Goal: Task Accomplishment & Management: Manage account settings

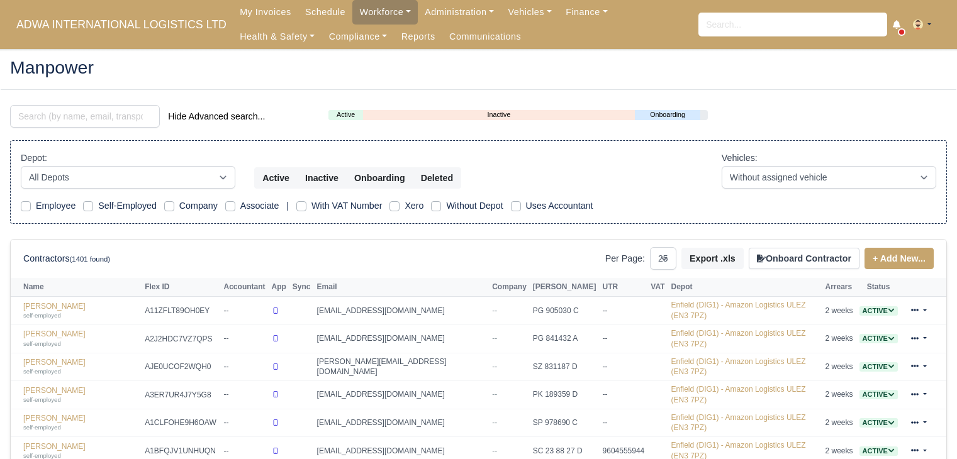
select select "25"
click at [88, 117] on input "search" at bounding box center [85, 116] width 150 height 23
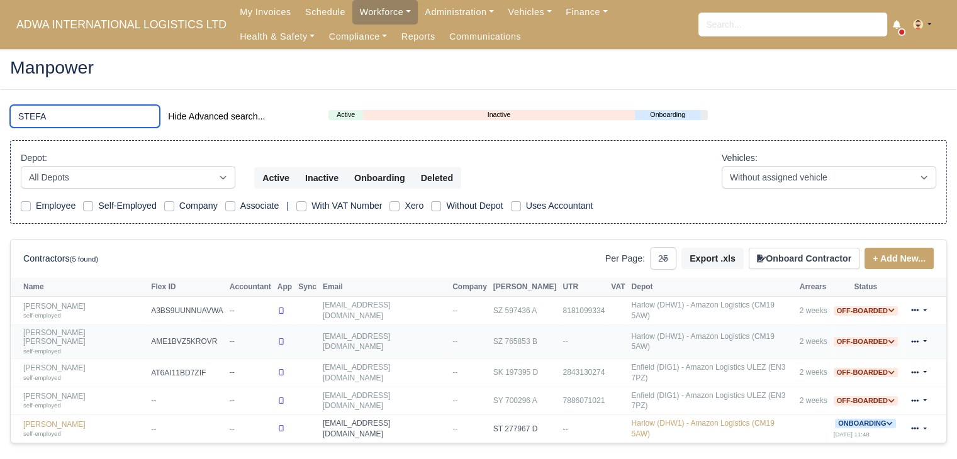
type input "STEFA"
click at [70, 330] on link "Stefan Adrian Onut self-employed" at bounding box center [83, 342] width 121 height 27
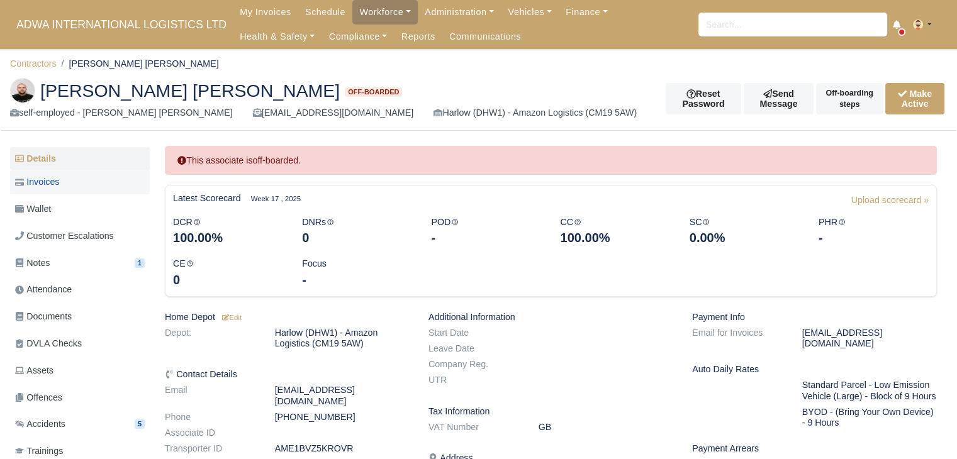
click at [84, 184] on link "Invoices" at bounding box center [80, 182] width 140 height 25
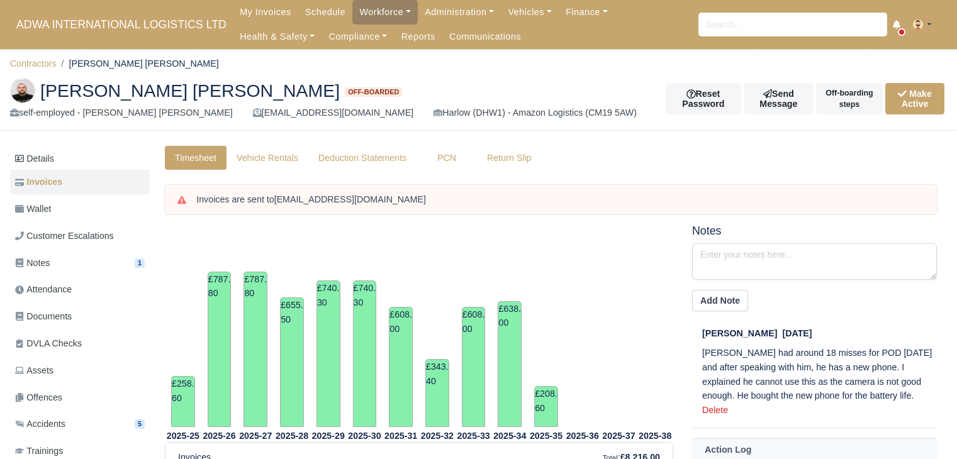
click at [78, 213] on link "Wallet" at bounding box center [80, 209] width 140 height 25
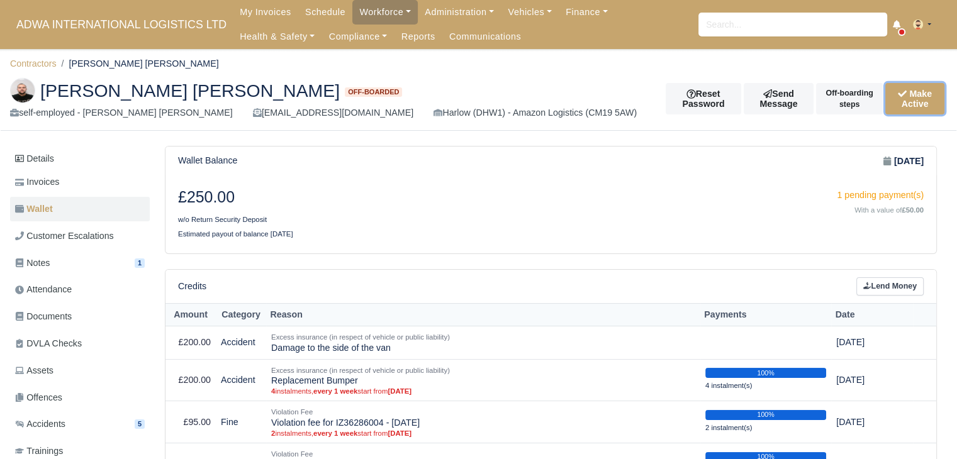
click at [896, 99] on button "Make Active" at bounding box center [915, 98] width 59 height 31
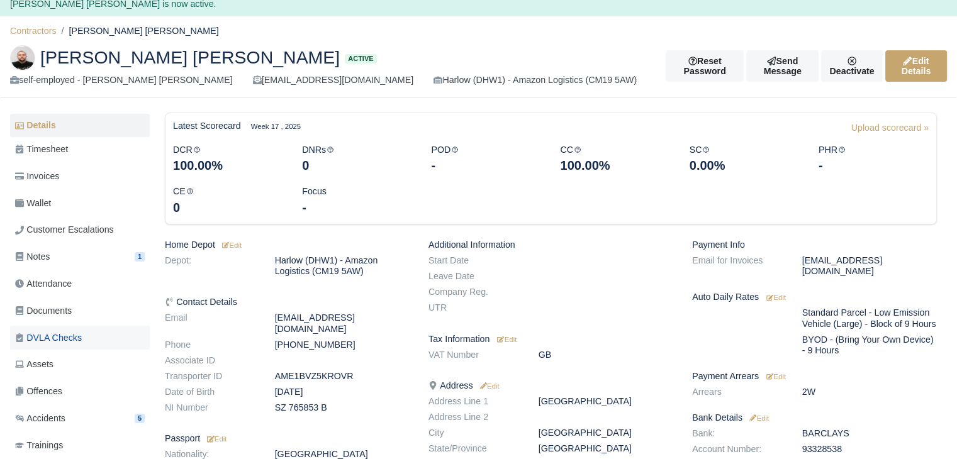
scroll to position [126, 0]
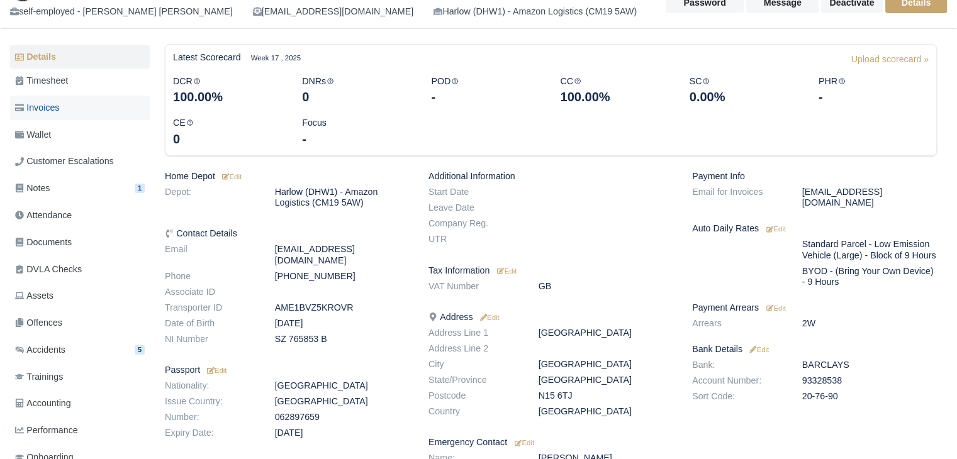
click at [86, 106] on link "Invoices" at bounding box center [80, 108] width 140 height 25
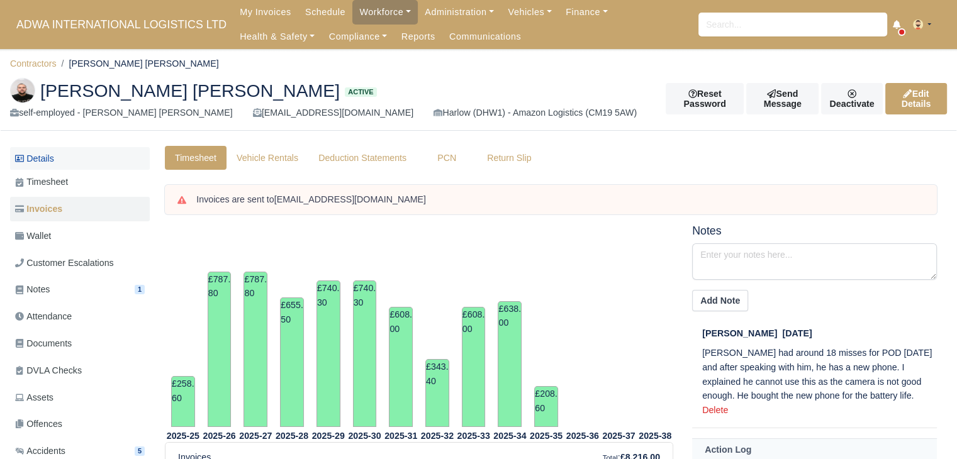
click at [72, 166] on link "Details" at bounding box center [80, 158] width 140 height 23
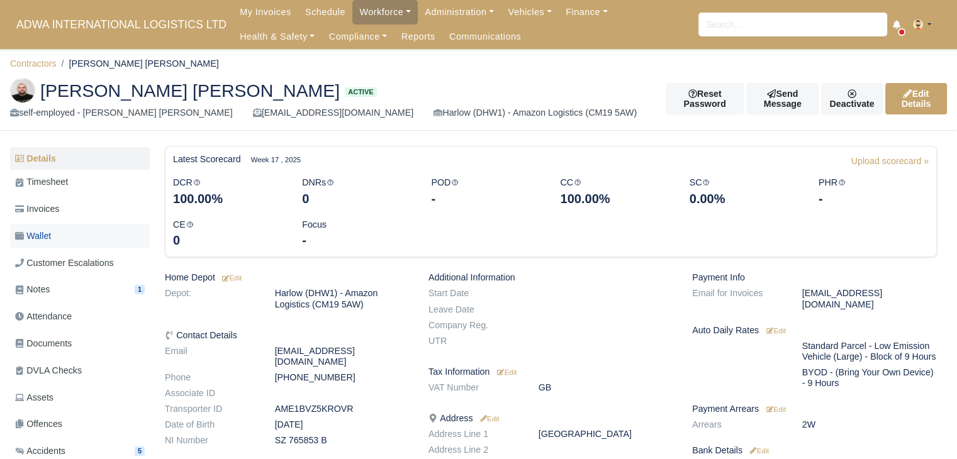
click at [68, 230] on link "Wallet" at bounding box center [80, 236] width 140 height 25
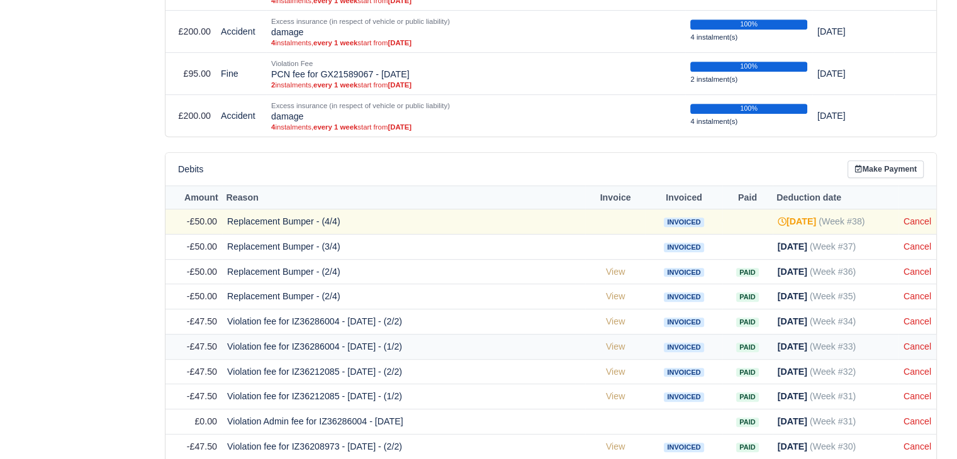
scroll to position [692, 0]
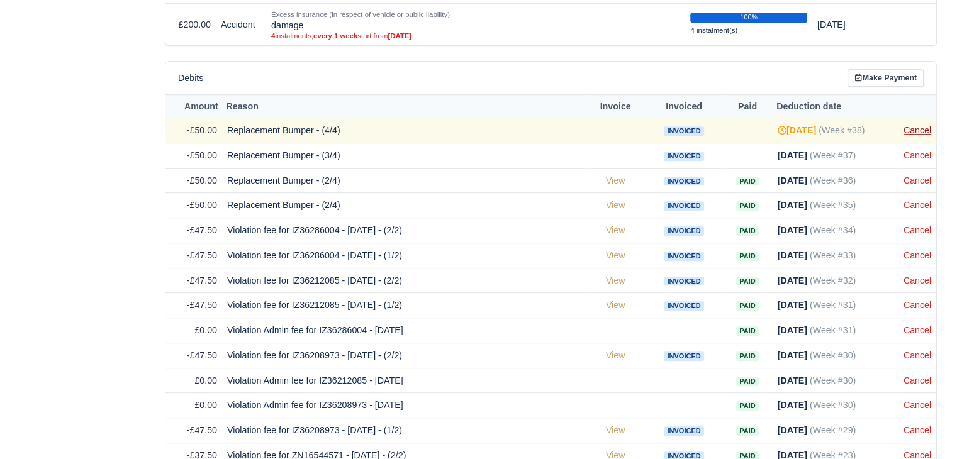
click at [920, 125] on link "Cancel" at bounding box center [918, 130] width 28 height 10
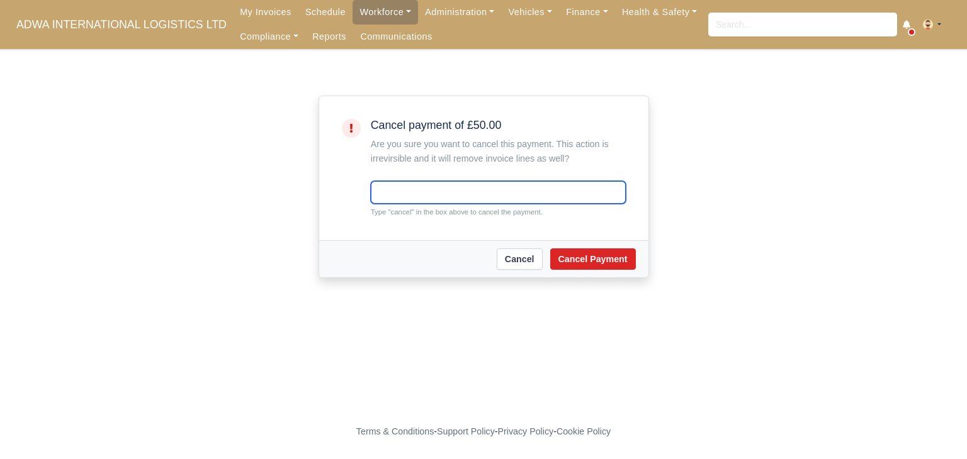
click at [422, 198] on input "text" at bounding box center [498, 192] width 255 height 23
type input "cancel"
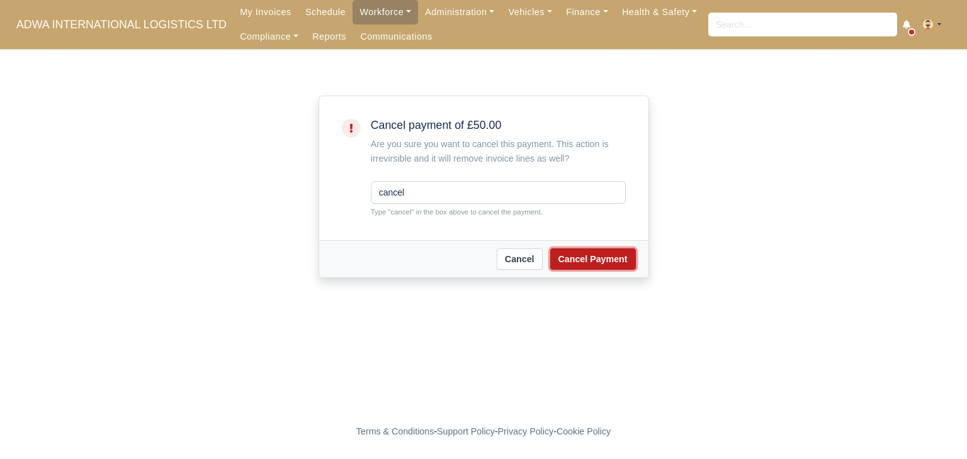
click at [584, 257] on button "Cancel Payment" at bounding box center [593, 259] width 86 height 21
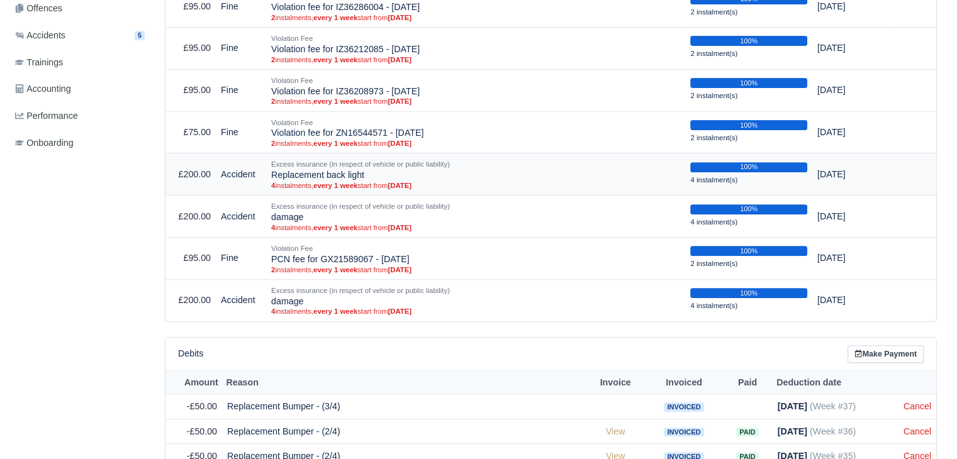
scroll to position [629, 0]
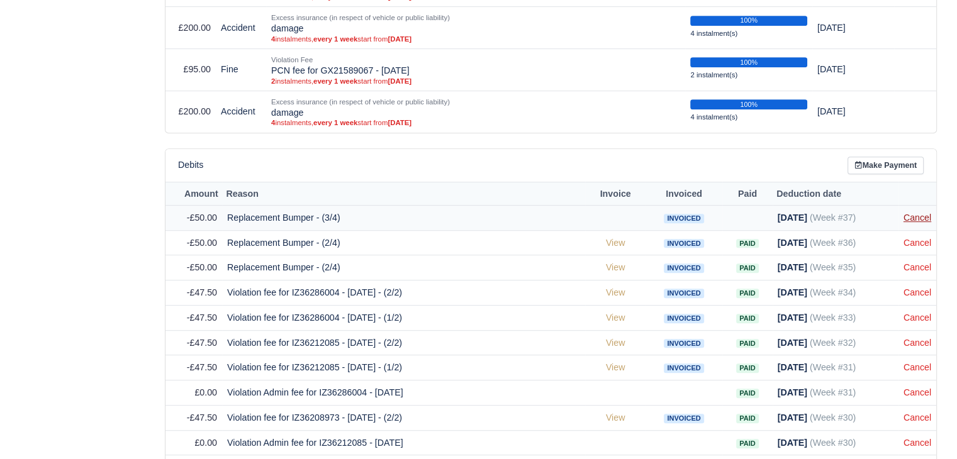
click at [918, 218] on link "Cancel" at bounding box center [918, 218] width 28 height 10
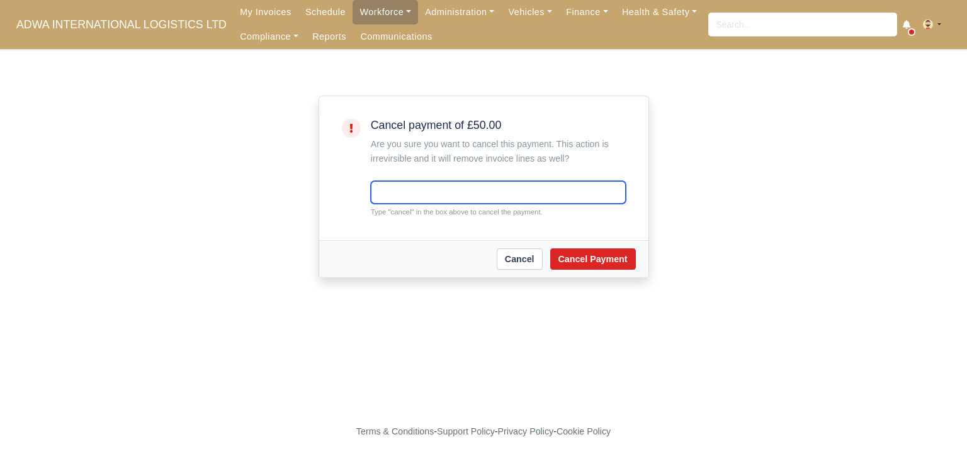
click at [393, 196] on input "text" at bounding box center [498, 192] width 255 height 23
type input "cancel"
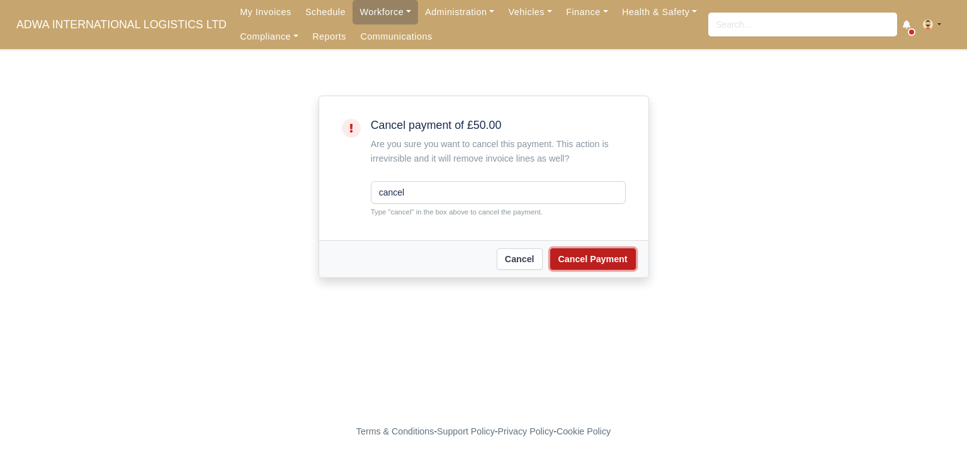
click at [580, 255] on button "Cancel Payment" at bounding box center [593, 259] width 86 height 21
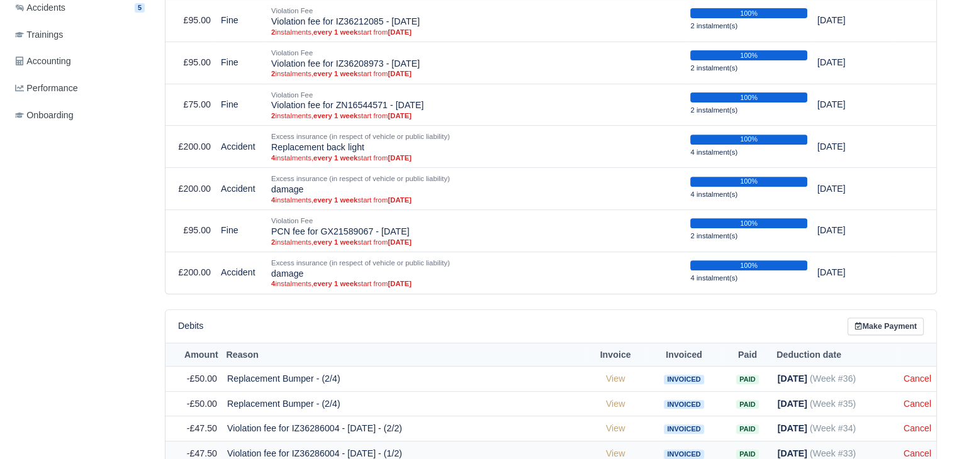
scroll to position [566, 0]
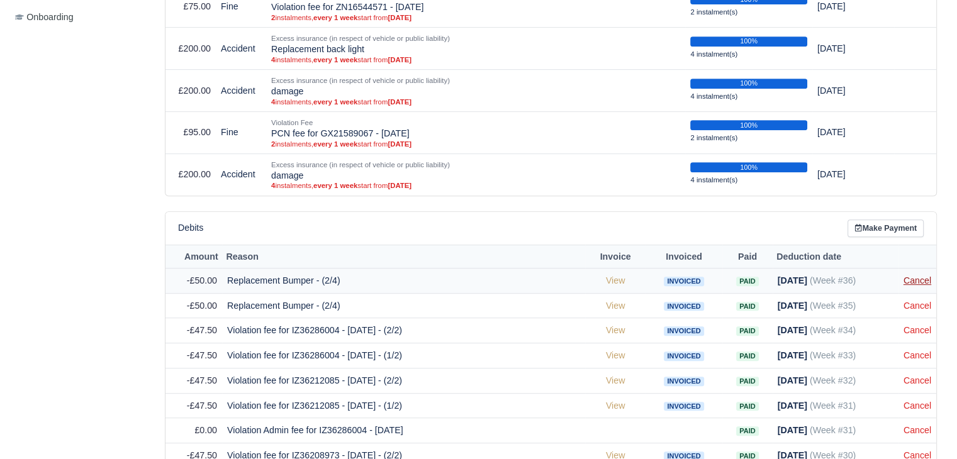
click at [913, 281] on link "Cancel" at bounding box center [918, 281] width 28 height 10
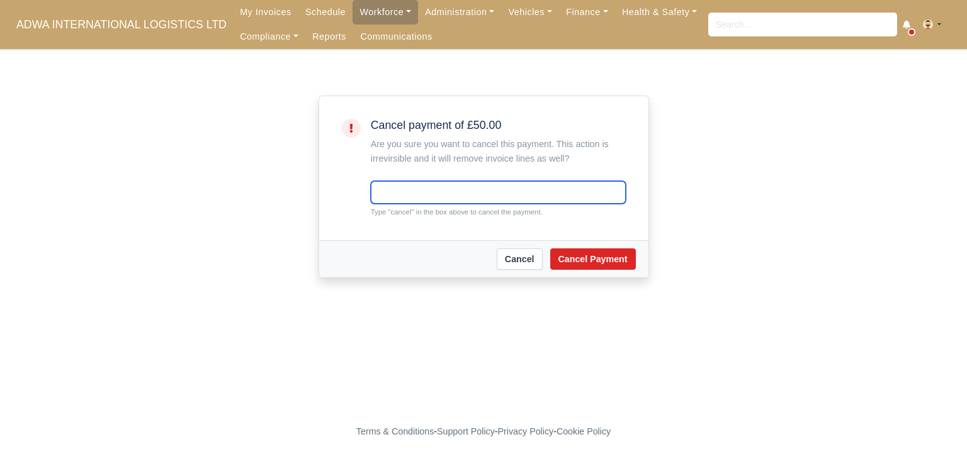
click at [408, 182] on input "text" at bounding box center [498, 192] width 255 height 23
type input "cancel"
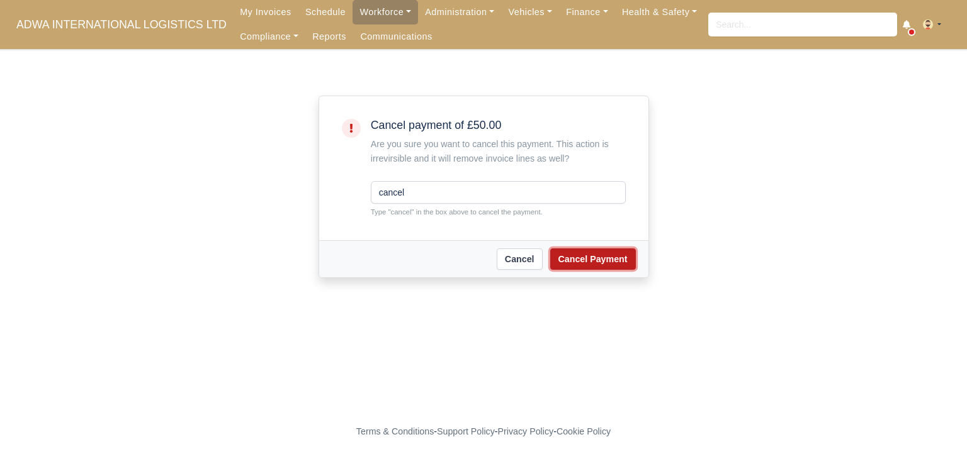
click at [602, 252] on button "Cancel Payment" at bounding box center [593, 259] width 86 height 21
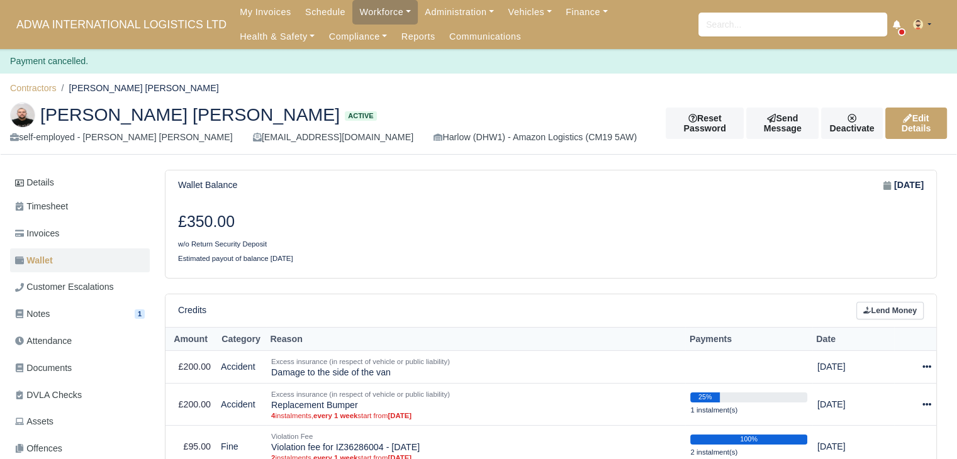
click at [524, 208] on div "£350.00 w/o Return Security Deposit Estimated payout of balance in 9 weeks" at bounding box center [551, 238] width 771 height 77
click at [640, 340] on th "Reason" at bounding box center [475, 339] width 419 height 23
click at [927, 363] on icon at bounding box center [927, 367] width 9 height 9
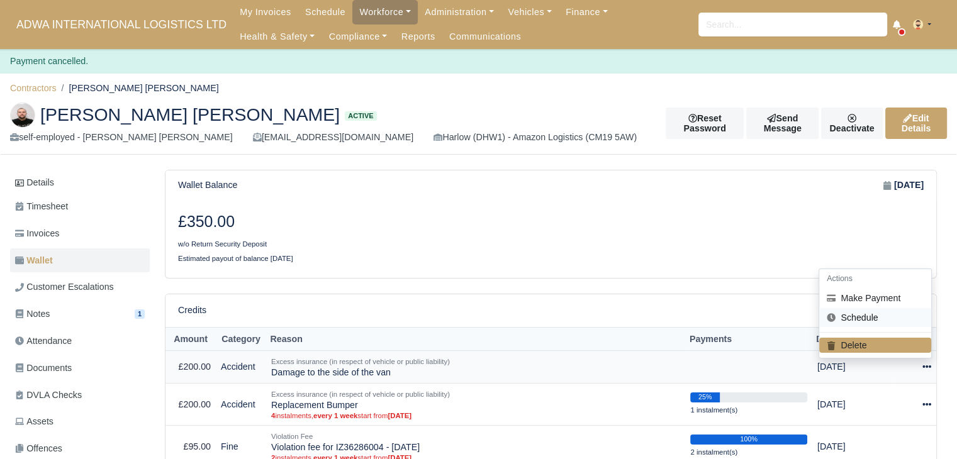
click at [869, 318] on link "Schedule" at bounding box center [875, 318] width 112 height 20
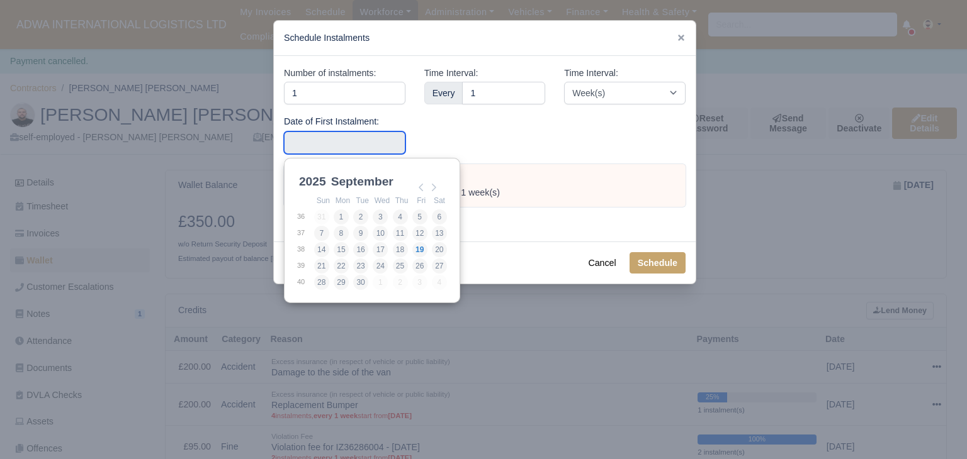
drag, startPoint x: 335, startPoint y: 132, endPoint x: 336, endPoint y: 138, distance: 6.4
click at [335, 133] on input "Use the arrow keys to pick a date" at bounding box center [344, 143] width 121 height 23
type input "2025-08-30"
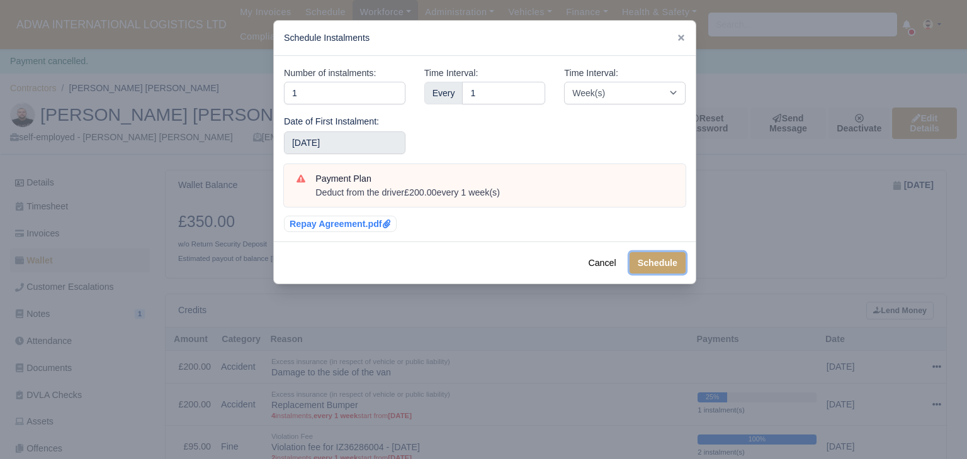
click at [667, 265] on button "Schedule" at bounding box center [657, 262] width 56 height 21
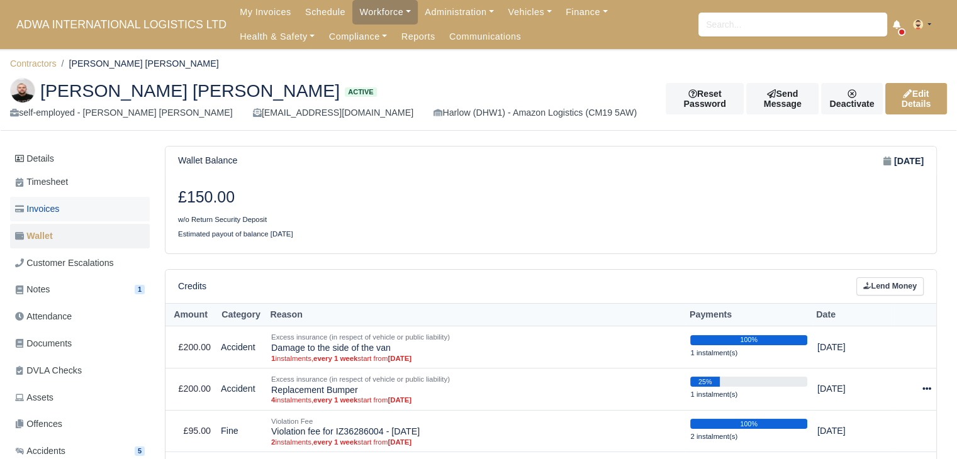
click at [77, 217] on link "Invoices" at bounding box center [80, 209] width 140 height 25
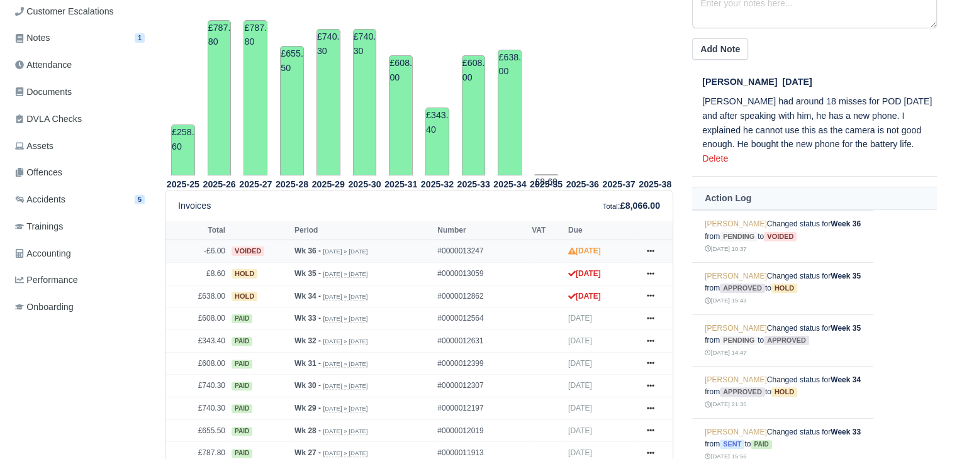
scroll to position [126, 0]
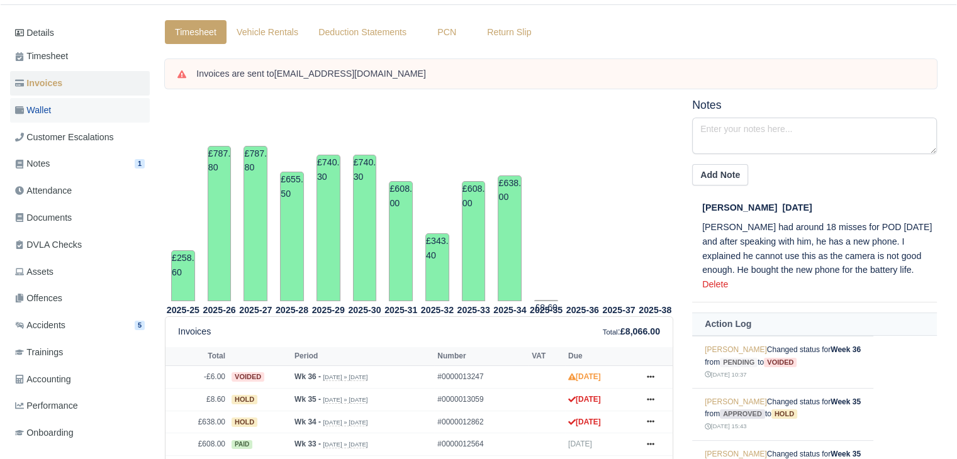
click at [89, 119] on link "Wallet" at bounding box center [80, 110] width 140 height 25
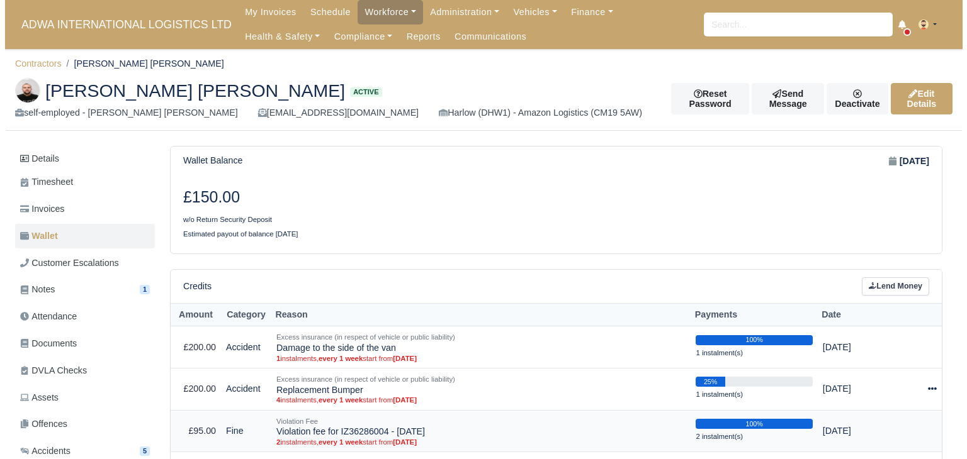
scroll to position [252, 0]
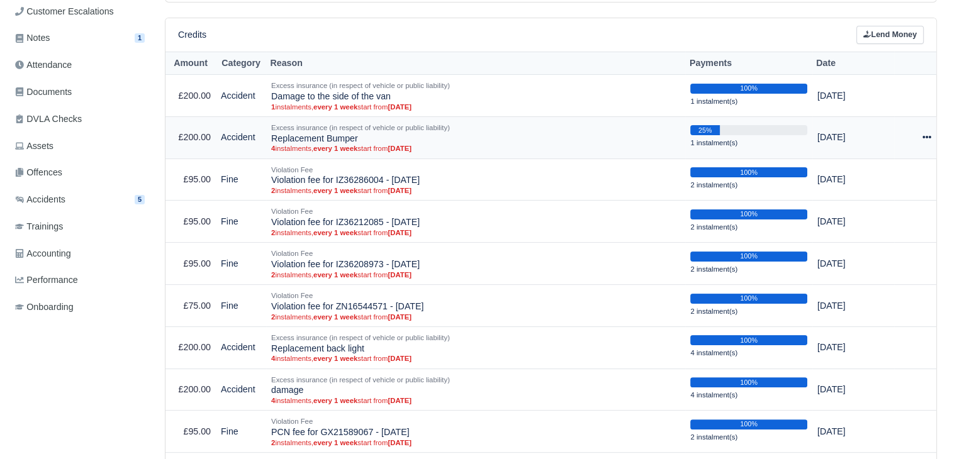
click at [917, 142] on div at bounding box center [915, 137] width 32 height 14
click at [889, 176] on button "Make Payment" at bounding box center [875, 176] width 112 height 20
select select "5136"
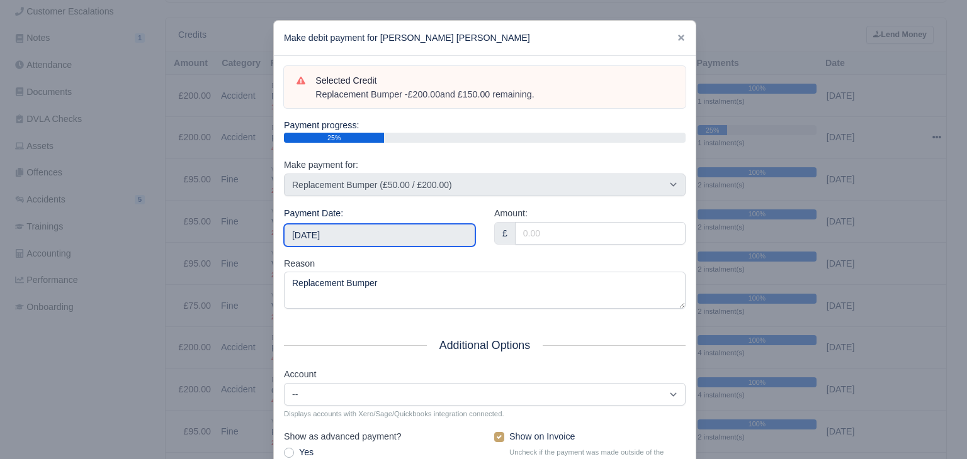
click at [397, 240] on input "2025-09-20" at bounding box center [379, 235] width 191 height 23
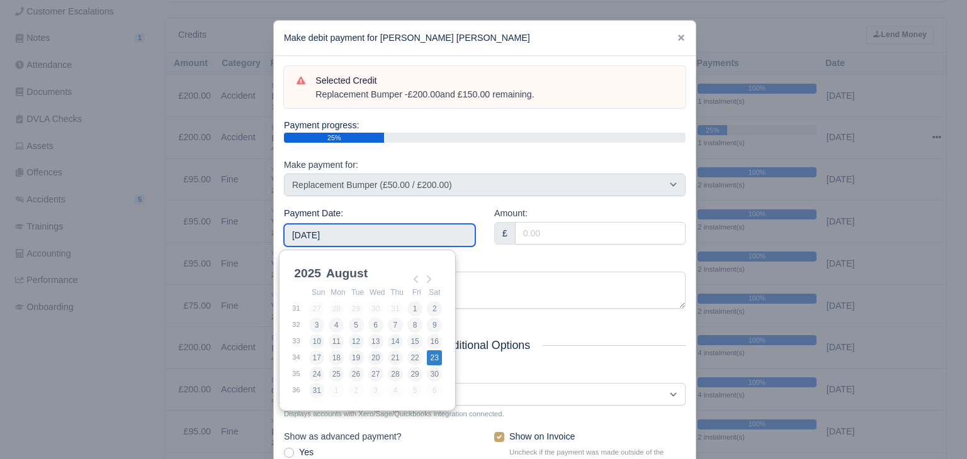
type input "2025-08-23"
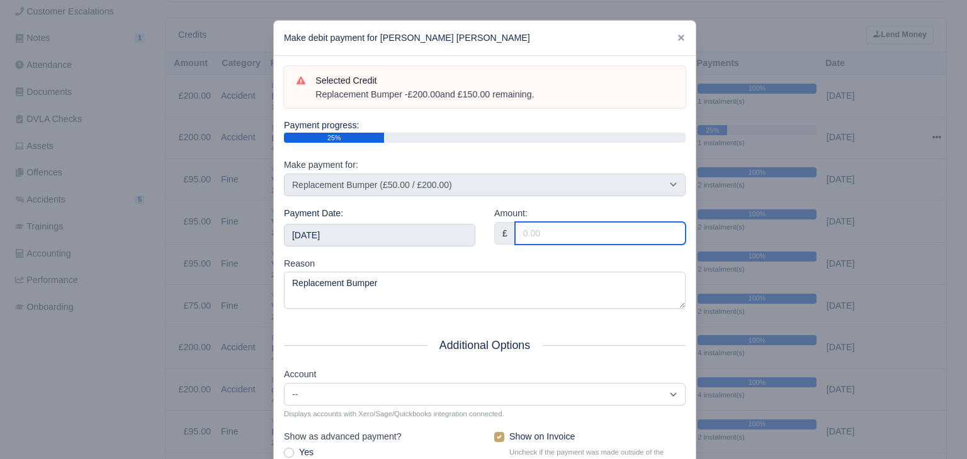
click at [579, 232] on input "Amount:" at bounding box center [600, 233] width 171 height 23
type input "14.60"
drag, startPoint x: 510, startPoint y: 103, endPoint x: 306, endPoint y: 96, distance: 204.0
click at [306, 96] on div "Selected Credit Replacement Bumper - £200.00 and £150.00 remaining." at bounding box center [484, 88] width 376 height 28
copy div "Replacement Bumper - £200.00 and £150.00 remaining."
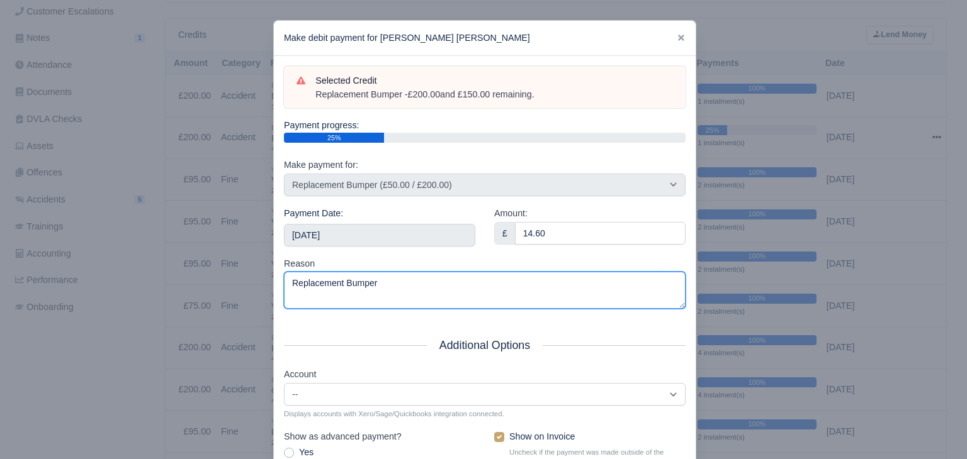
drag, startPoint x: 386, startPoint y: 284, endPoint x: 229, endPoint y: 280, distance: 156.8
click at [229, 280] on div "​ Make debit payment for Stefan Adrian Onut Selected Credit Replacement Bumper …" at bounding box center [483, 291] width 967 height 583
paste textarea "- £200.00 and £150.00 remaining."
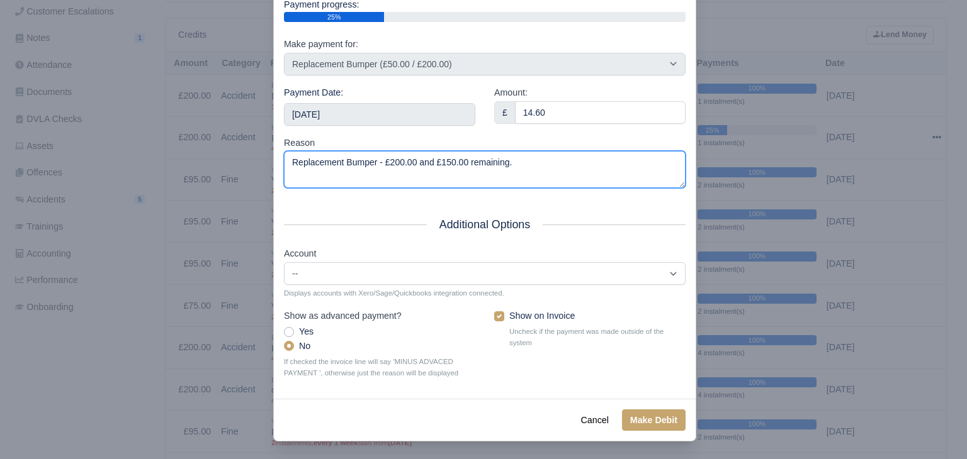
scroll to position [123, 0]
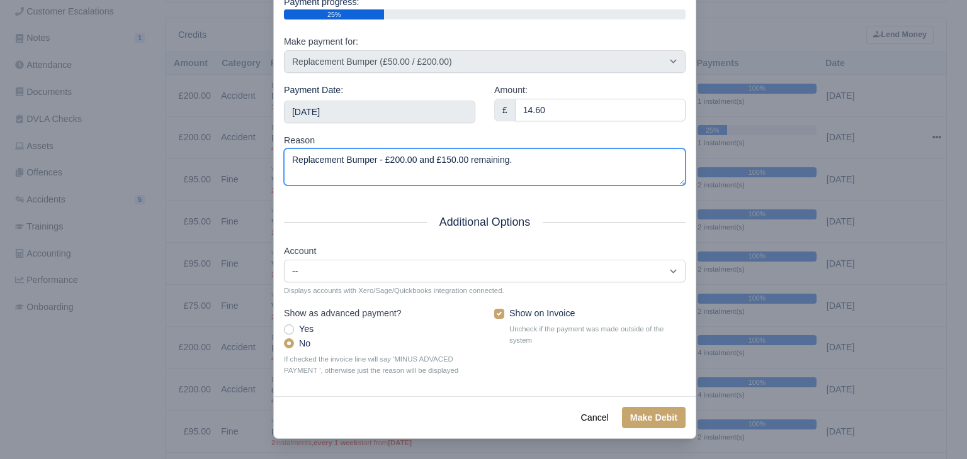
type textarea "Replacement Bumper - £200.00 and £150.00 remaining."
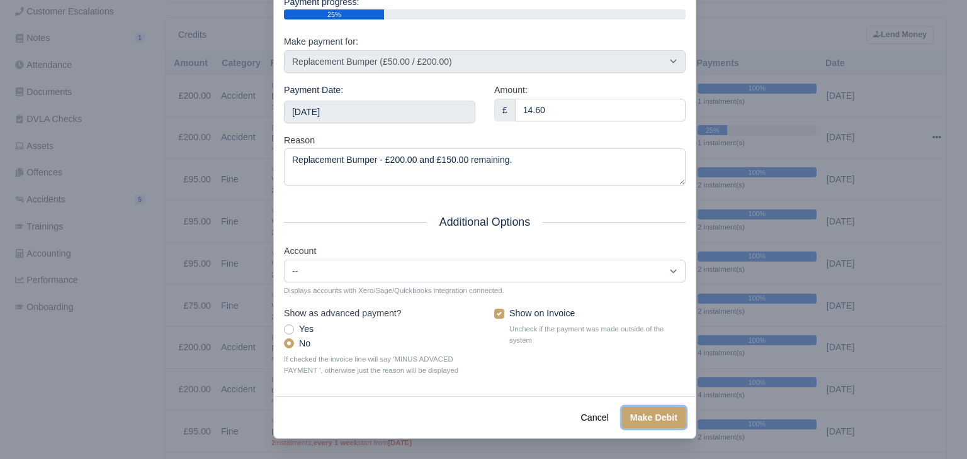
click at [646, 407] on button "Make Debit" at bounding box center [654, 417] width 64 height 21
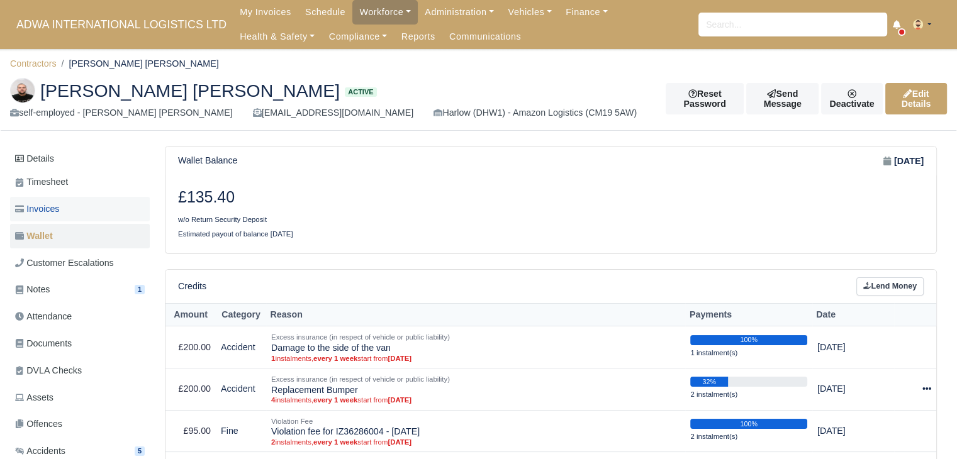
click at [113, 205] on link "Invoices" at bounding box center [80, 209] width 140 height 25
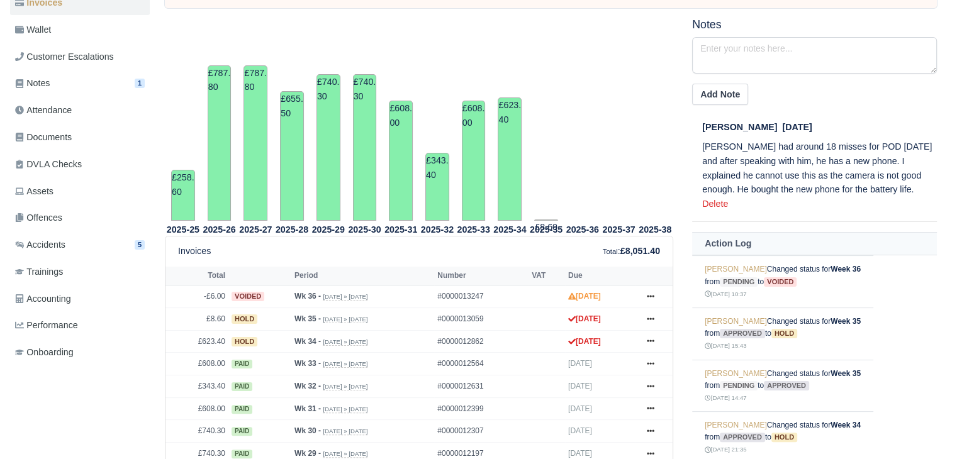
scroll to position [126, 0]
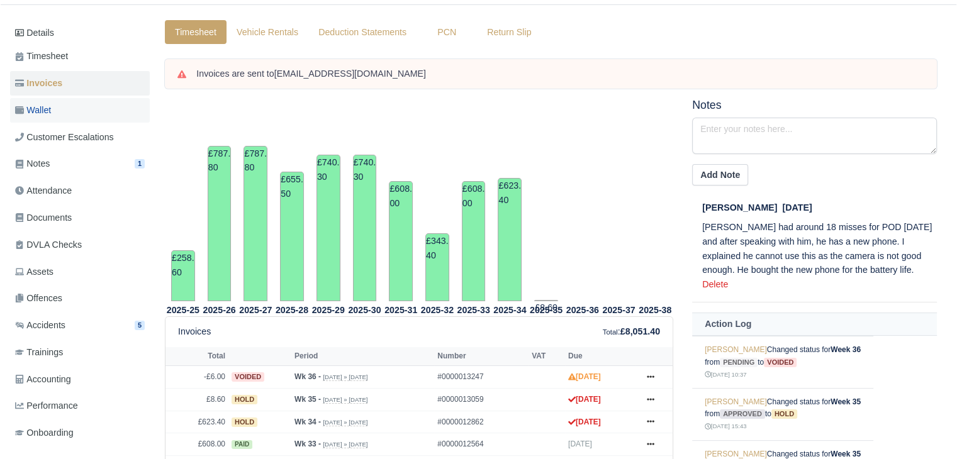
click at [53, 101] on link "Wallet" at bounding box center [80, 110] width 140 height 25
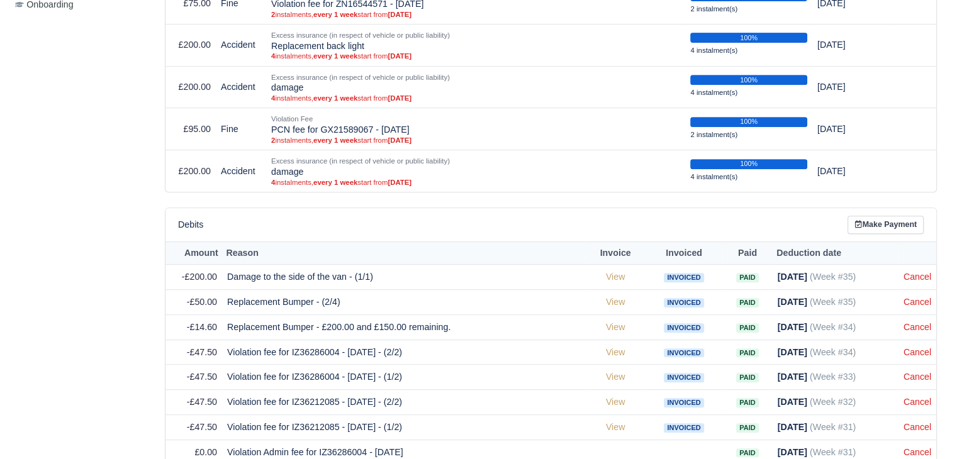
scroll to position [629, 0]
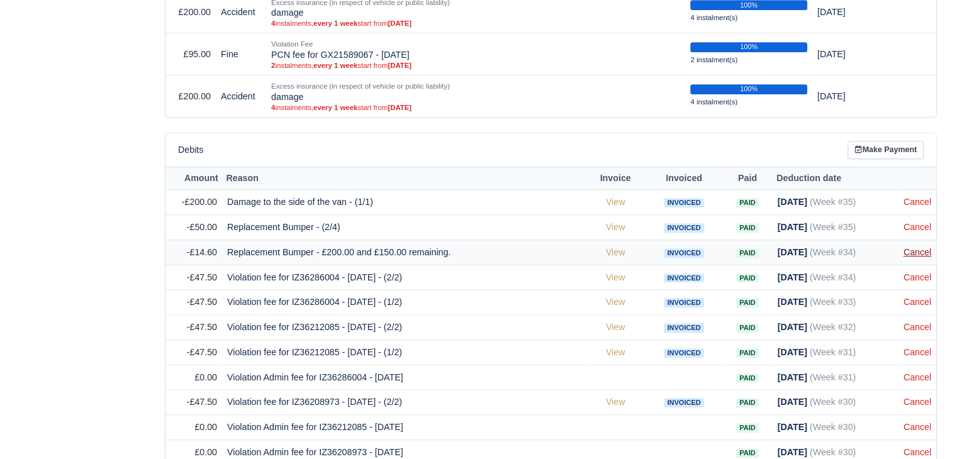
click at [925, 247] on link "Cancel" at bounding box center [918, 252] width 28 height 10
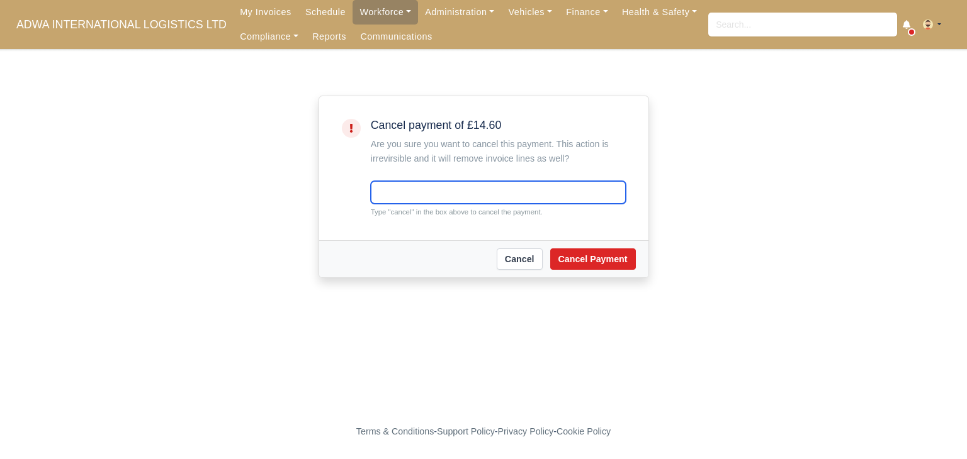
click at [508, 188] on input "text" at bounding box center [498, 192] width 255 height 23
type input "cancel"
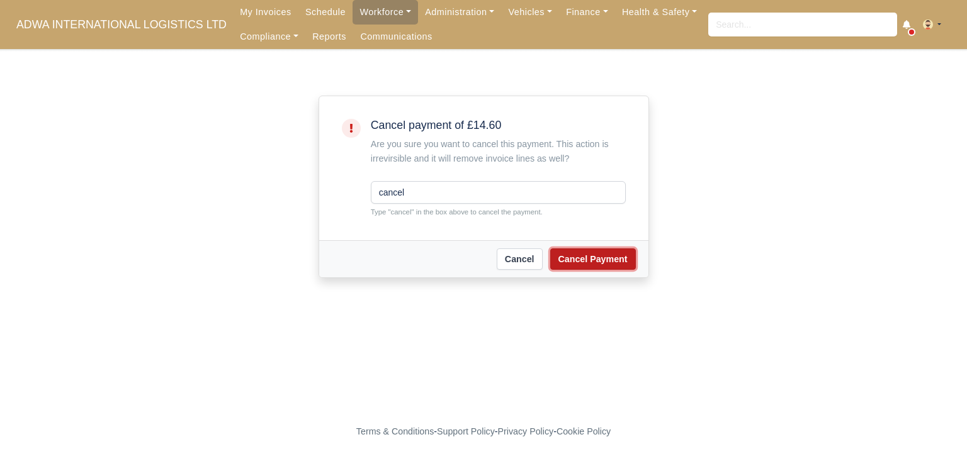
click at [615, 253] on button "Cancel Payment" at bounding box center [593, 259] width 86 height 21
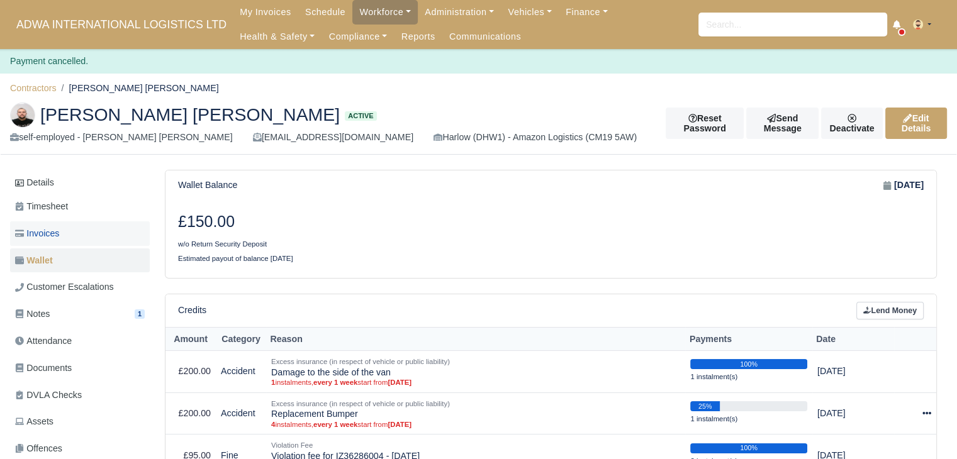
click at [45, 228] on span "Invoices" at bounding box center [37, 234] width 44 height 14
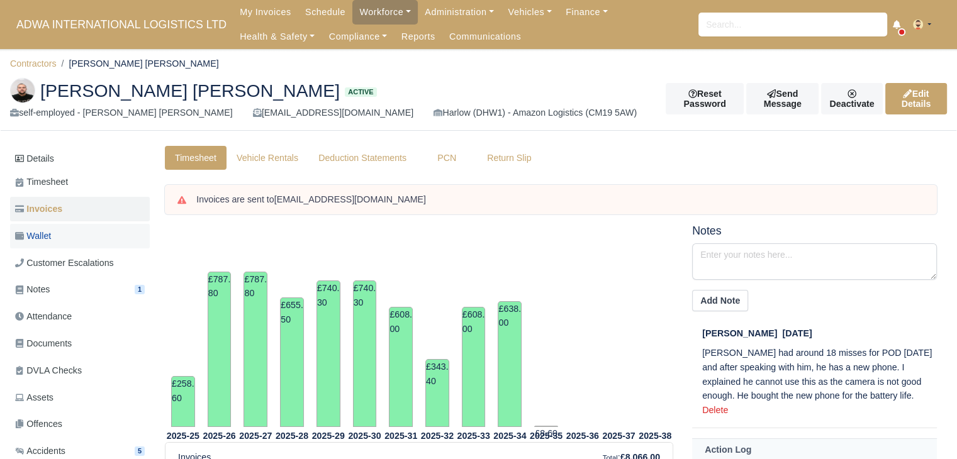
click at [66, 230] on link "Wallet" at bounding box center [80, 236] width 140 height 25
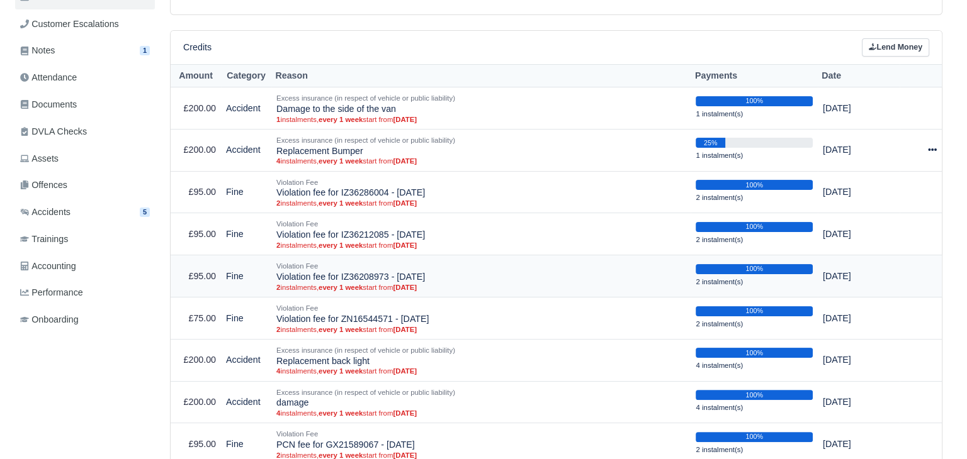
scroll to position [252, 0]
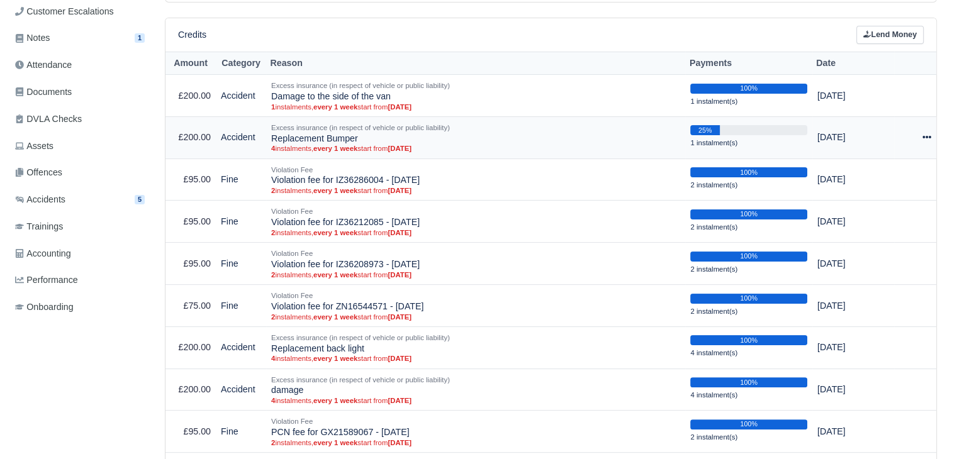
click at [921, 138] on div at bounding box center [915, 137] width 32 height 14
click at [894, 167] on button "Make Payment" at bounding box center [875, 176] width 112 height 20
select select "5136"
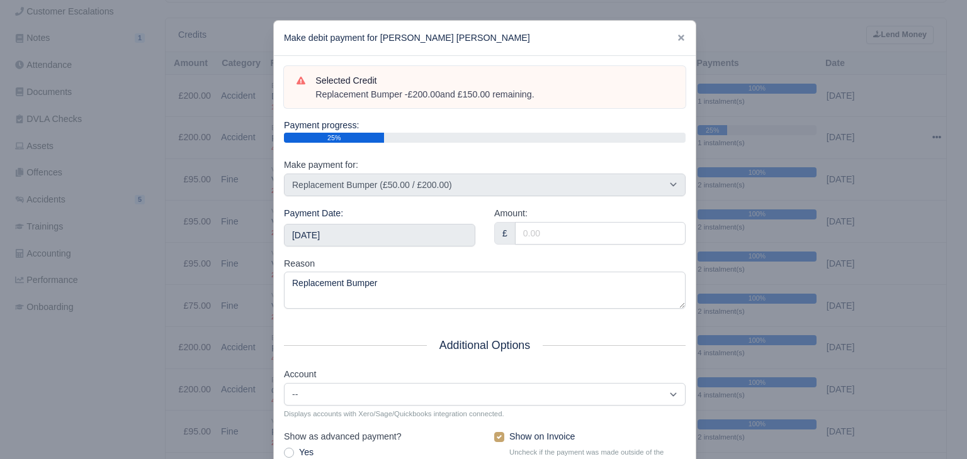
drag, startPoint x: 526, startPoint y: 95, endPoint x: 278, endPoint y: 110, distance: 248.4
click at [284, 110] on div "Selected Credit Replacement Bumper - £200.00 and £150.00 remaining. Payment pro…" at bounding box center [485, 104] width 402 height 77
drag, startPoint x: 296, startPoint y: 107, endPoint x: 303, endPoint y: 104, distance: 7.0
click at [302, 104] on div "Selected Credit Replacement Bumper - £200.00 and £150.00 remaining. Payment pro…" at bounding box center [485, 104] width 402 height 77
click at [315, 99] on div "Replacement Bumper - £200.00 and £150.00 remaining." at bounding box center [493, 95] width 357 height 13
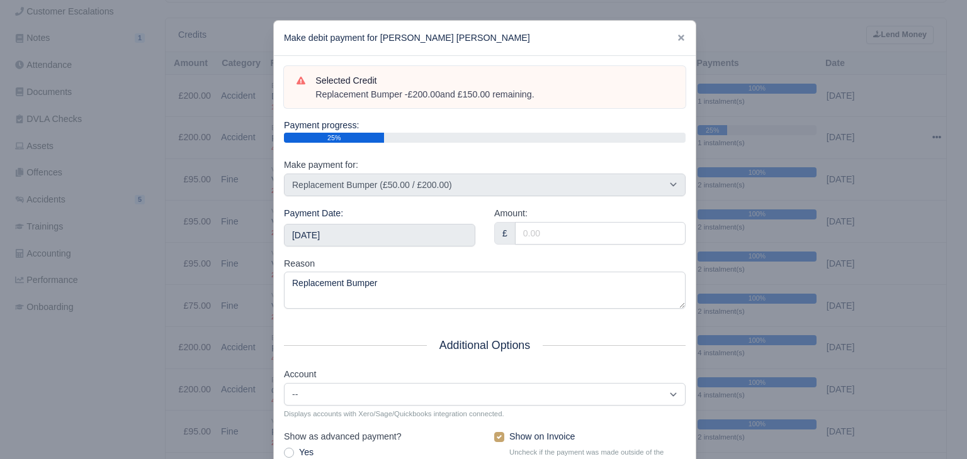
drag, startPoint x: 312, startPoint y: 98, endPoint x: 541, endPoint y: 96, distance: 229.7
click at [541, 96] on div "Replacement Bumper - £200.00 and £150.00 remaining." at bounding box center [493, 95] width 357 height 13
copy div "Replacement Bumper - £200.00 and £150.00 remaining."
click at [359, 242] on input "[DATE]" at bounding box center [379, 235] width 191 height 23
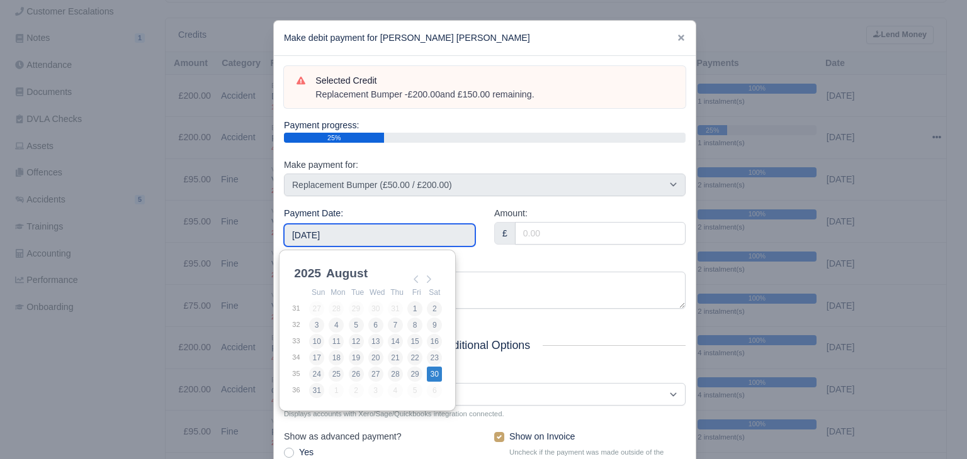
type input "[DATE]"
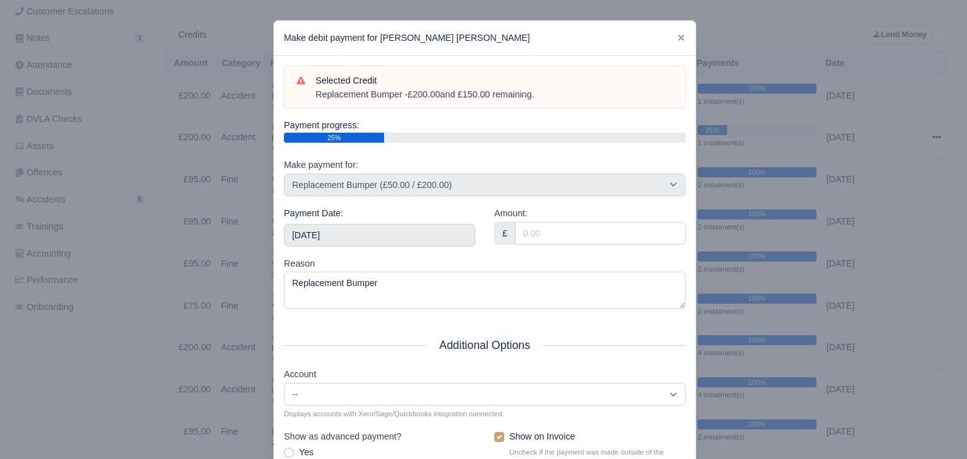
click at [531, 245] on div "Amount: £" at bounding box center [590, 231] width 210 height 50
click at [538, 235] on input "Amount:" at bounding box center [600, 233] width 171 height 23
type input "14.60"
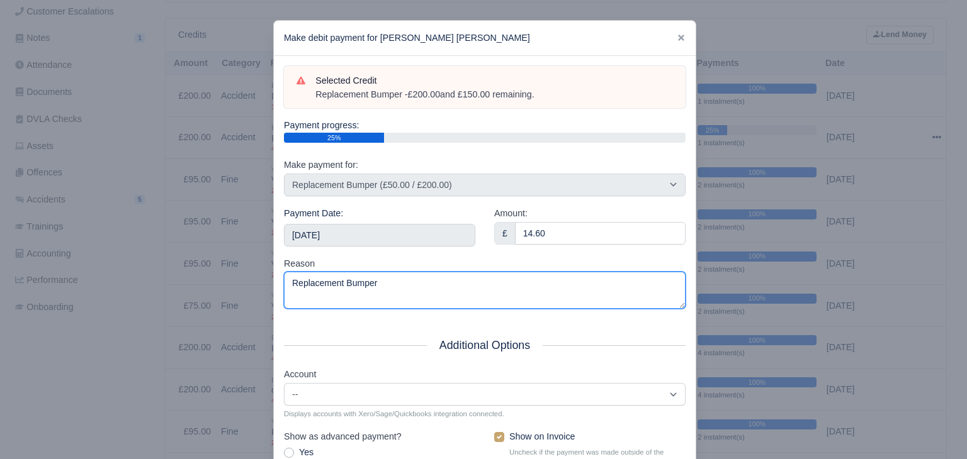
drag, startPoint x: 420, startPoint y: 289, endPoint x: 182, endPoint y: 283, distance: 238.6
click at [182, 283] on div "​ Make debit payment for Stefan Adrian Onut Selected Credit Replacement Bumper …" at bounding box center [483, 291] width 967 height 583
paste textarea "- £200.00 and £150.00 remaining."
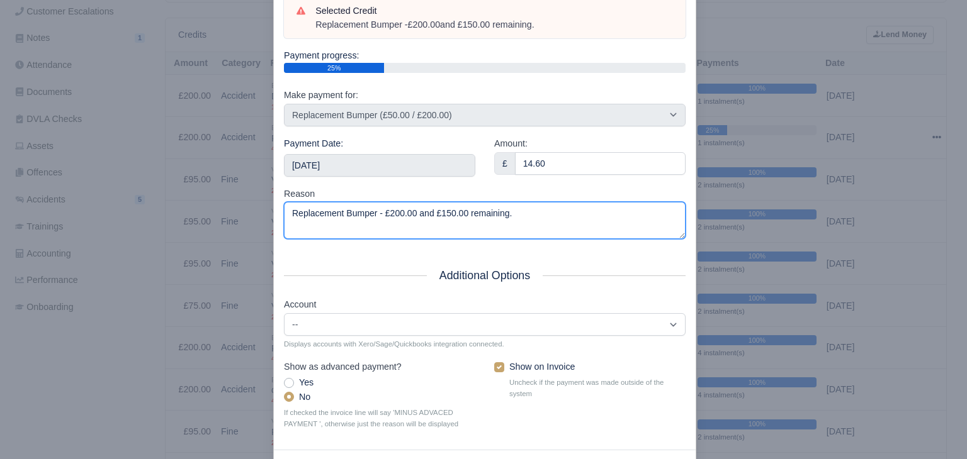
scroll to position [123, 0]
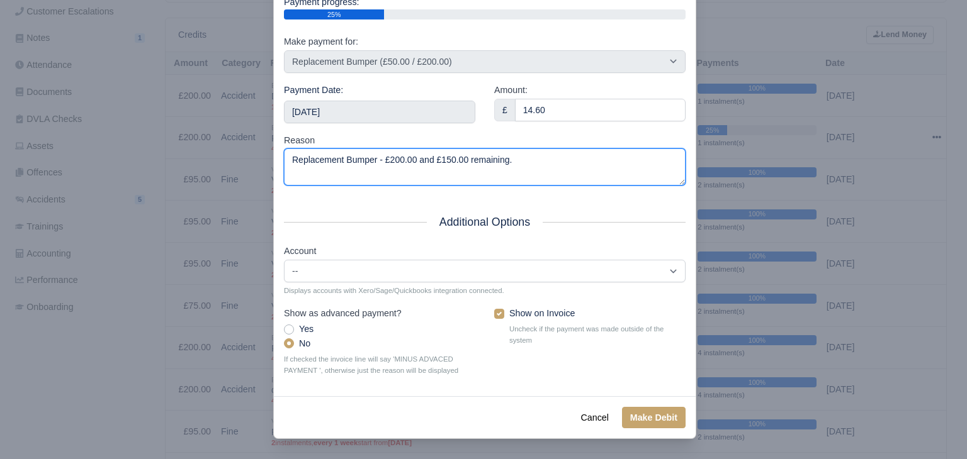
type textarea "Replacement Bumper - £200.00 and £150.00 remaining."
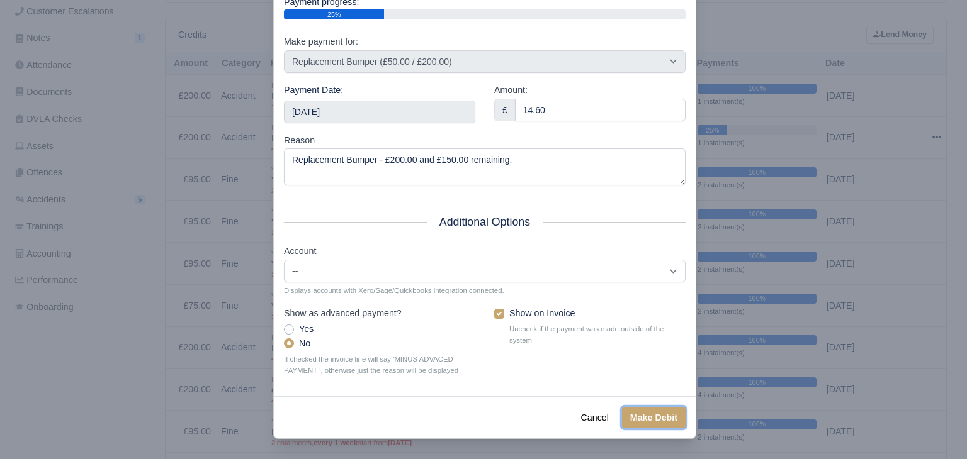
click at [622, 409] on button "Make Debit" at bounding box center [654, 417] width 64 height 21
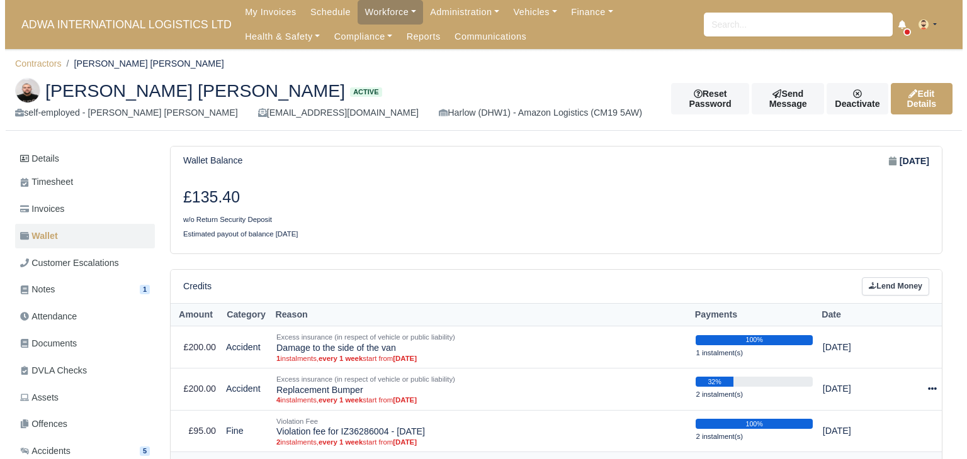
scroll to position [252, 0]
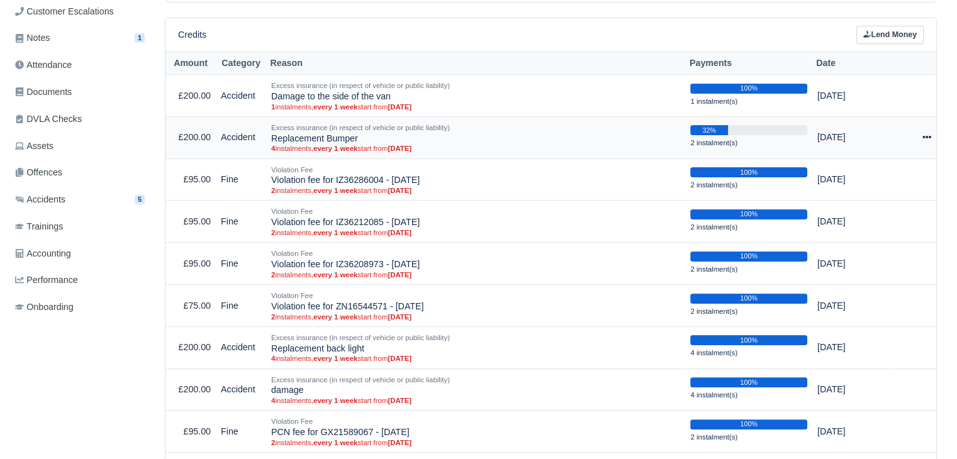
click at [921, 142] on div at bounding box center [915, 137] width 32 height 14
click at [877, 169] on button "Make Payment" at bounding box center [875, 176] width 112 height 20
select select "5136"
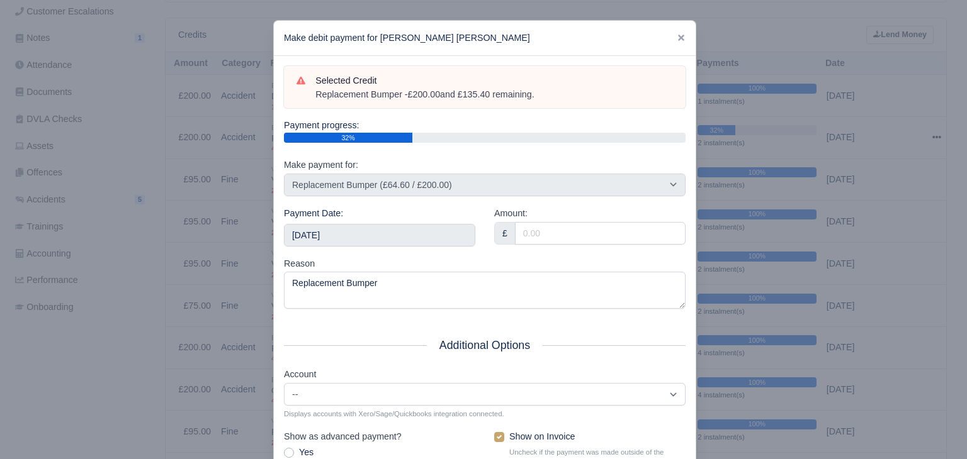
drag, startPoint x: 538, startPoint y: 97, endPoint x: 305, endPoint y: 103, distance: 233.6
click at [305, 103] on div "Selected Credit Replacement Bumper - £200.00 and £135.40 remaining." at bounding box center [485, 87] width 402 height 43
copy div "Replacement Bumper - £200.00 and £135.40 remaining."
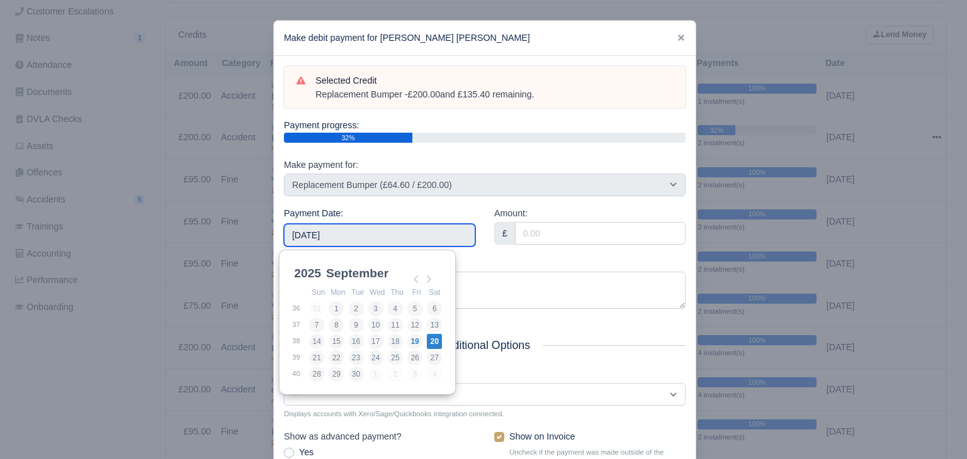
click at [403, 228] on input "2025-09-20" at bounding box center [379, 235] width 191 height 23
type input "2025-08-23"
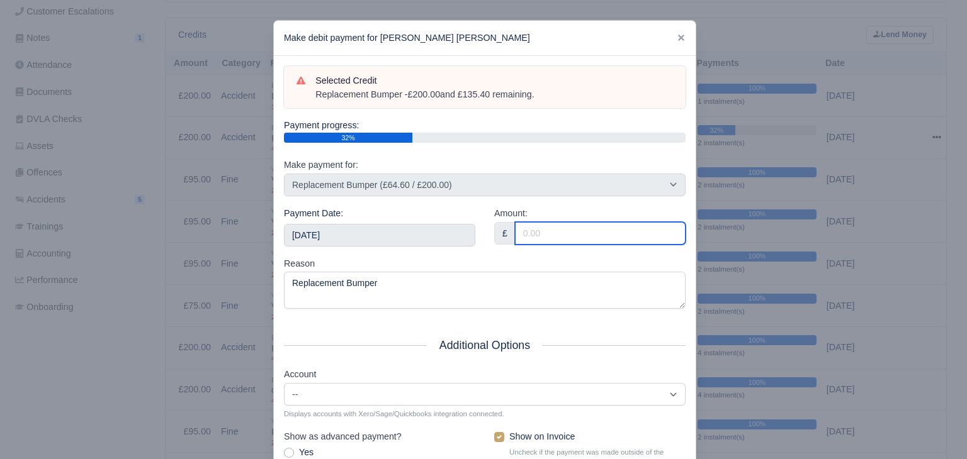
click at [559, 237] on input "Amount:" at bounding box center [600, 233] width 171 height 23
type input "135.40"
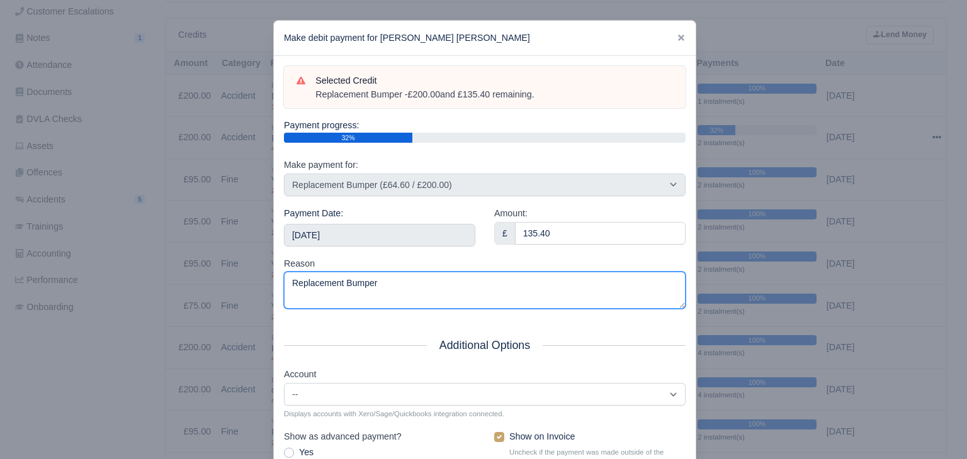
drag, startPoint x: 316, startPoint y: 288, endPoint x: 201, endPoint y: 279, distance: 114.8
click at [201, 279] on div "​ Make debit payment for Stefan Adrian Onut Selected Credit Replacement Bumper …" at bounding box center [483, 291] width 967 height 583
paste textarea "- £200.00 and £135.40 remaining."
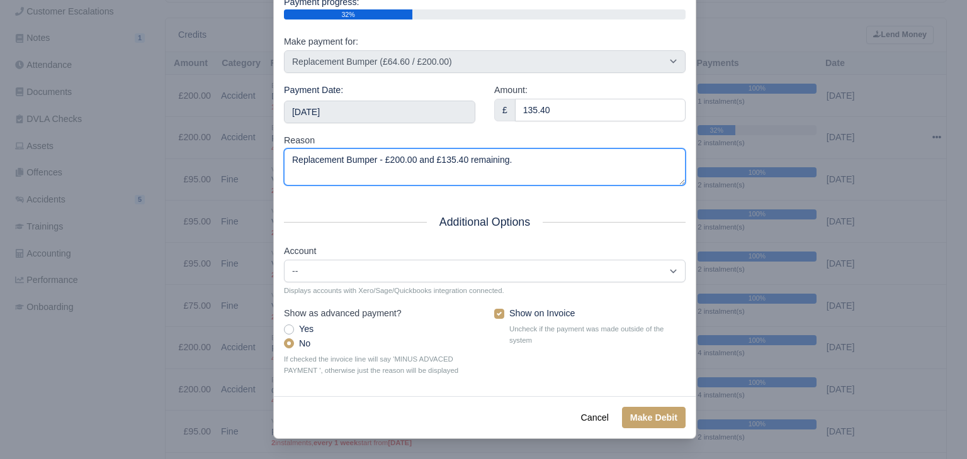
type textarea "Replacement Bumper - £200.00 and £135.40 remaining."
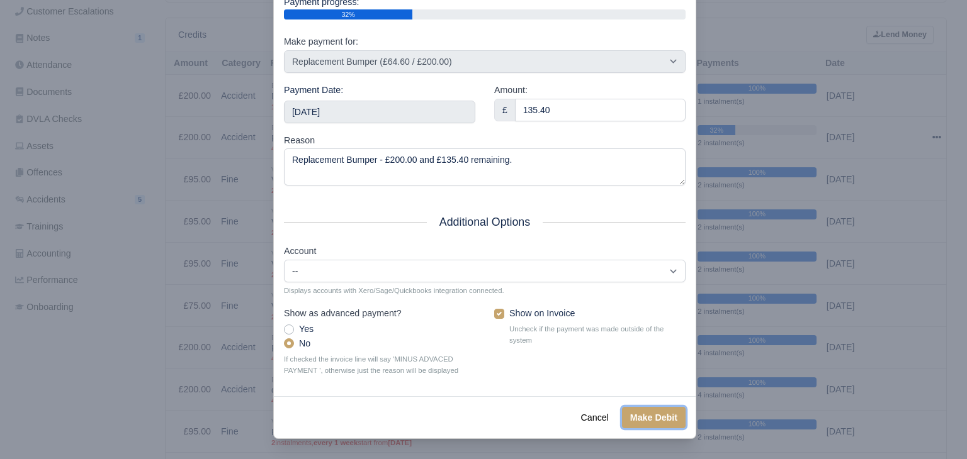
click at [634, 417] on button "Make Debit" at bounding box center [654, 417] width 64 height 21
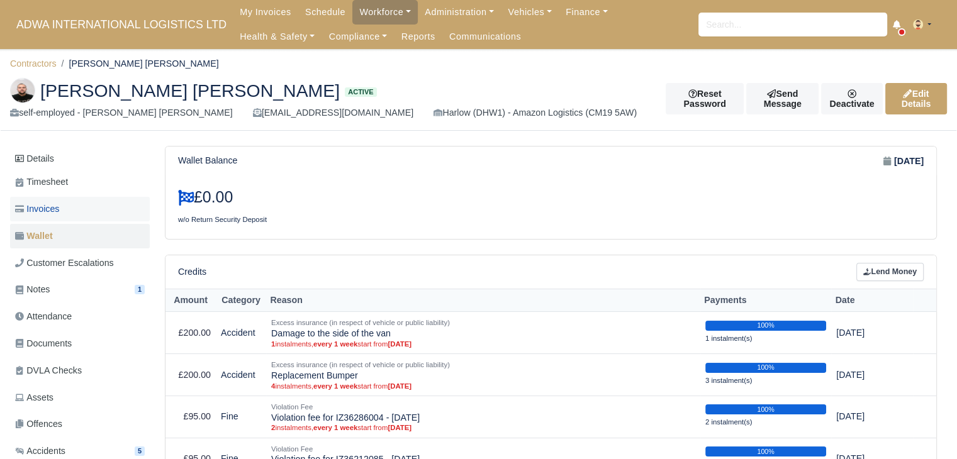
click at [68, 215] on link "Invoices" at bounding box center [80, 209] width 140 height 25
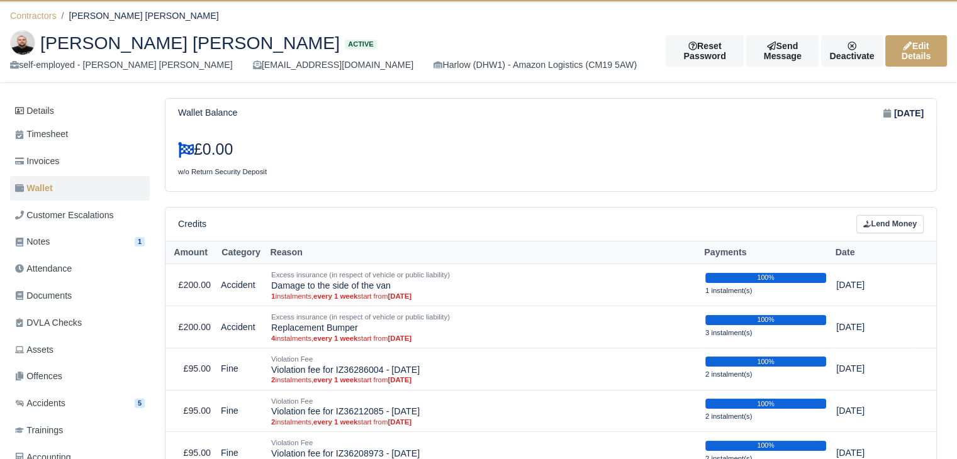
scroll to position [248, 0]
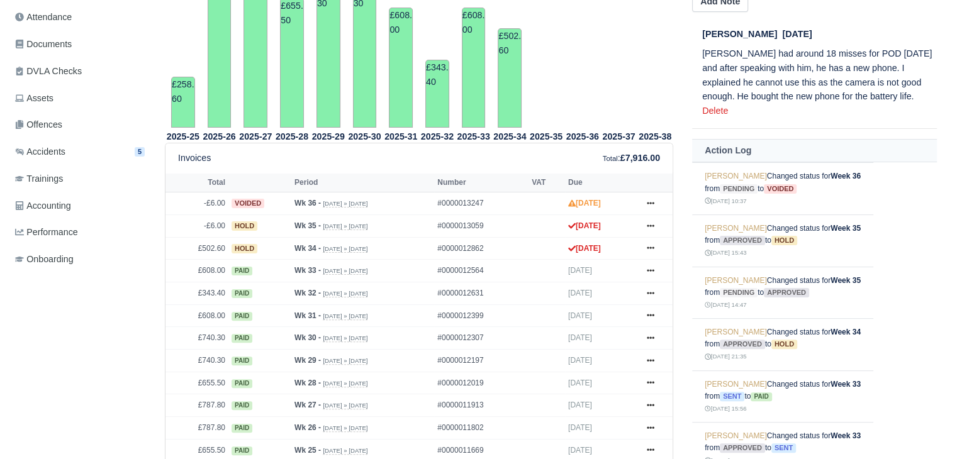
scroll to position [378, 0]
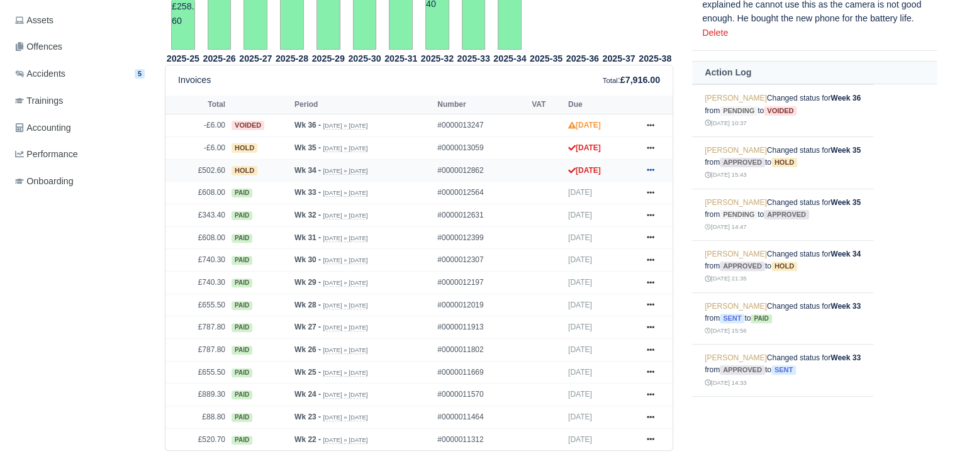
click at [660, 166] on td "Show Invoice Approve Void Deducted Resend Print" at bounding box center [654, 170] width 38 height 23
click at [657, 169] on link at bounding box center [650, 171] width 19 height 16
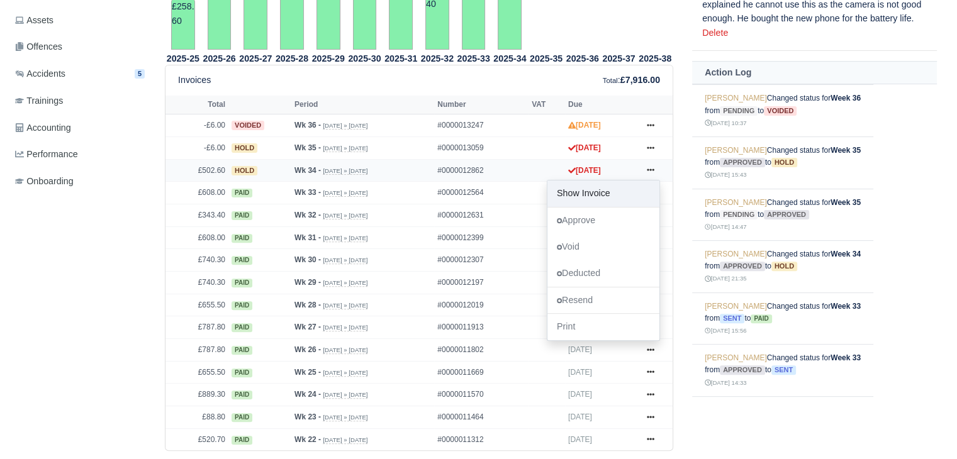
click at [583, 193] on link "Show Invoice" at bounding box center [604, 194] width 112 height 26
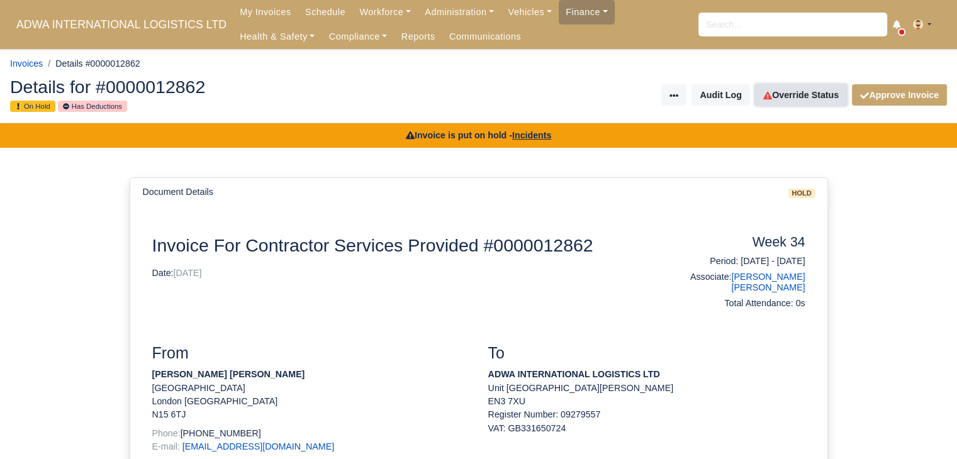
click at [807, 95] on link "Override Status" at bounding box center [801, 94] width 92 height 21
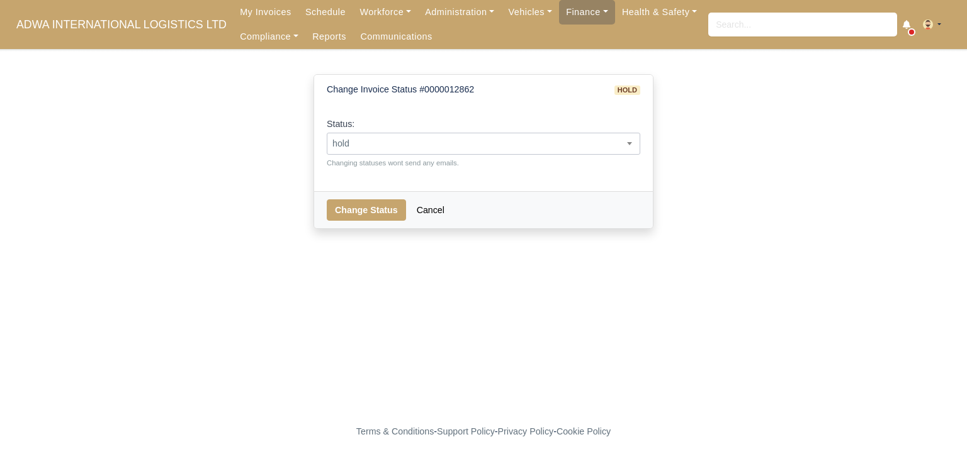
click at [552, 150] on span "hold" at bounding box center [483, 144] width 312 height 16
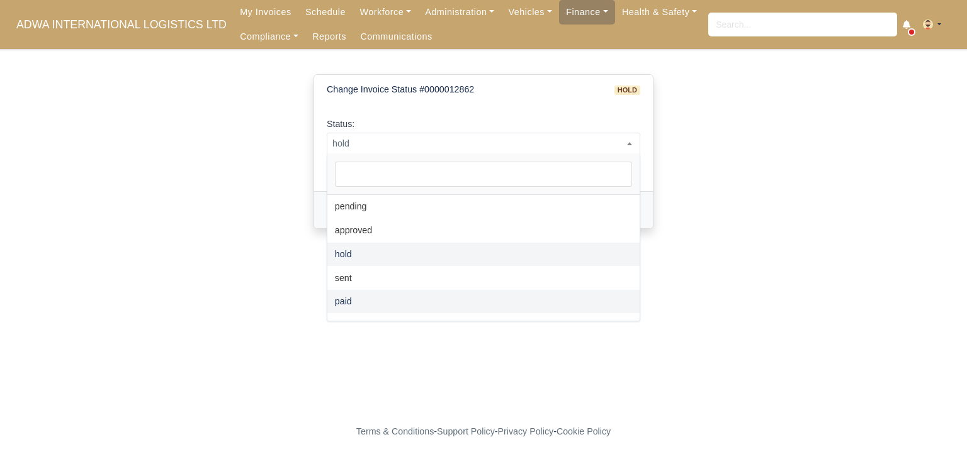
select select "paid"
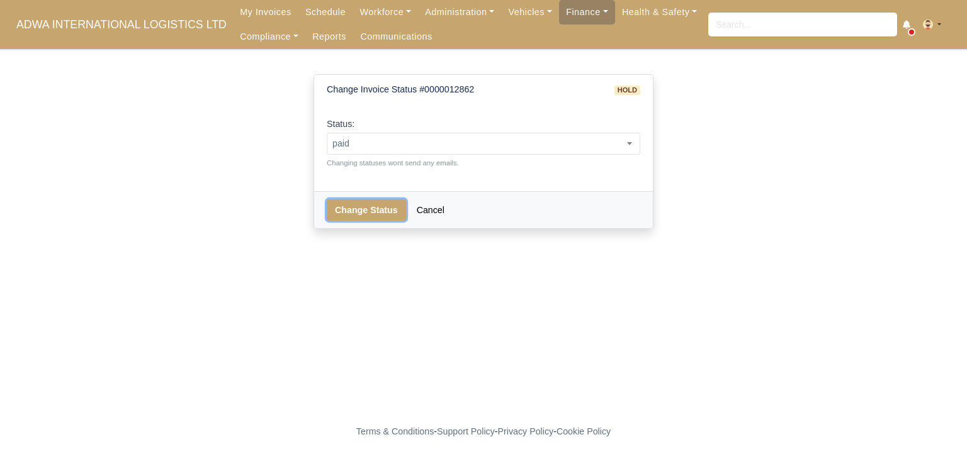
click at [356, 217] on button "Change Status" at bounding box center [366, 210] width 79 height 21
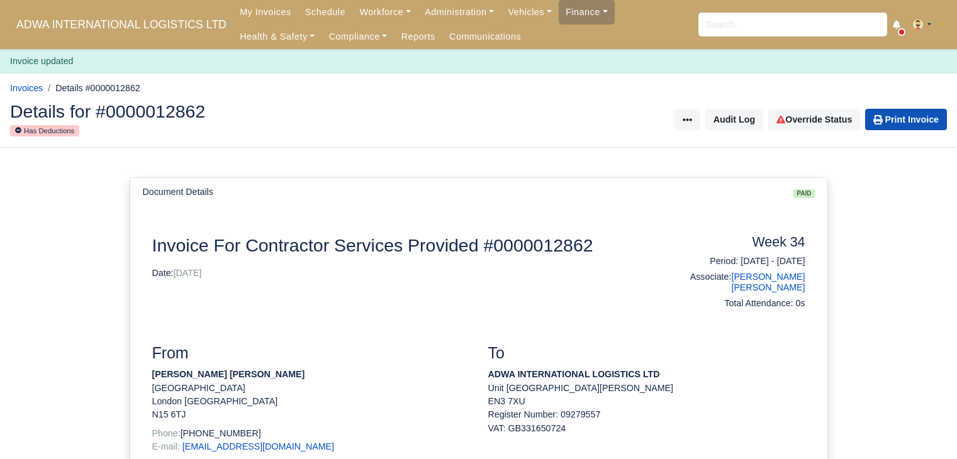
click at [906, 114] on link "Print Invoice" at bounding box center [906, 119] width 82 height 21
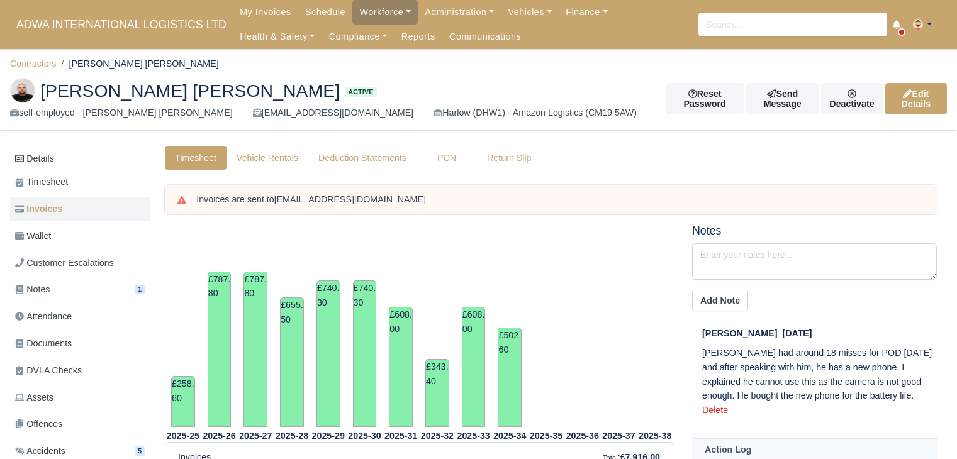
scroll to position [378, 0]
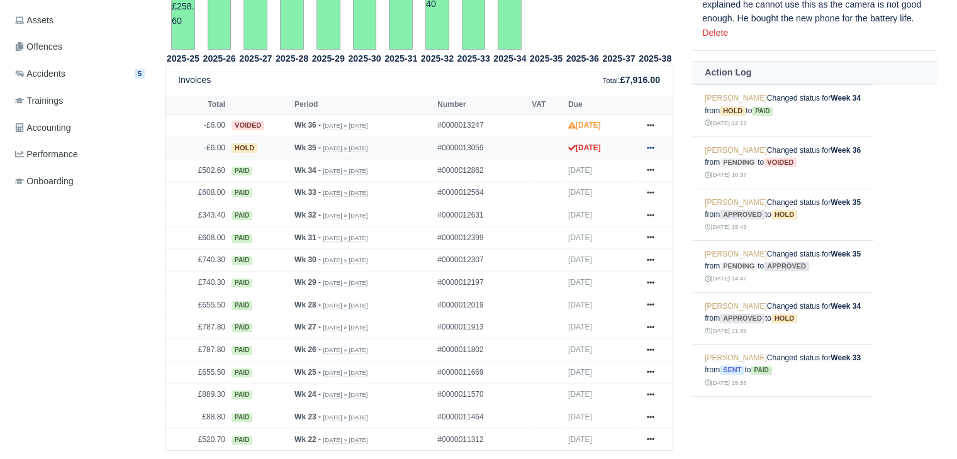
click at [653, 152] on link at bounding box center [650, 148] width 19 height 16
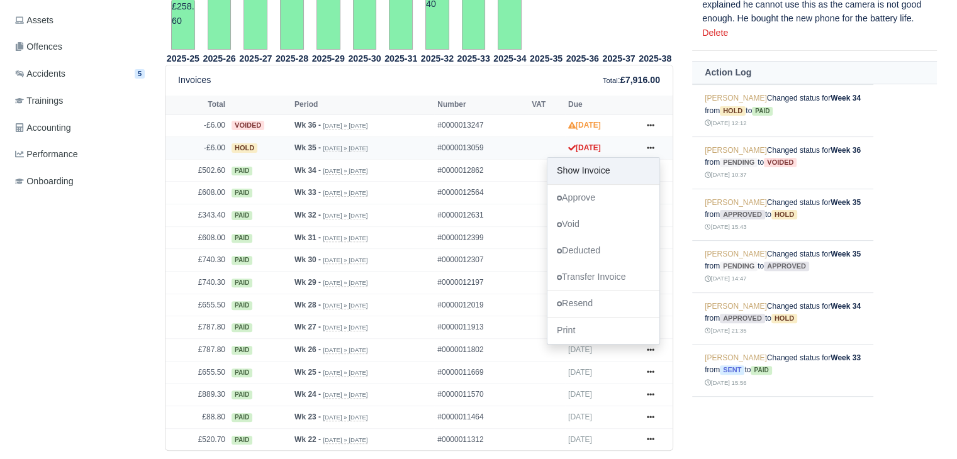
click at [630, 174] on link "Show Invoice" at bounding box center [604, 171] width 112 height 26
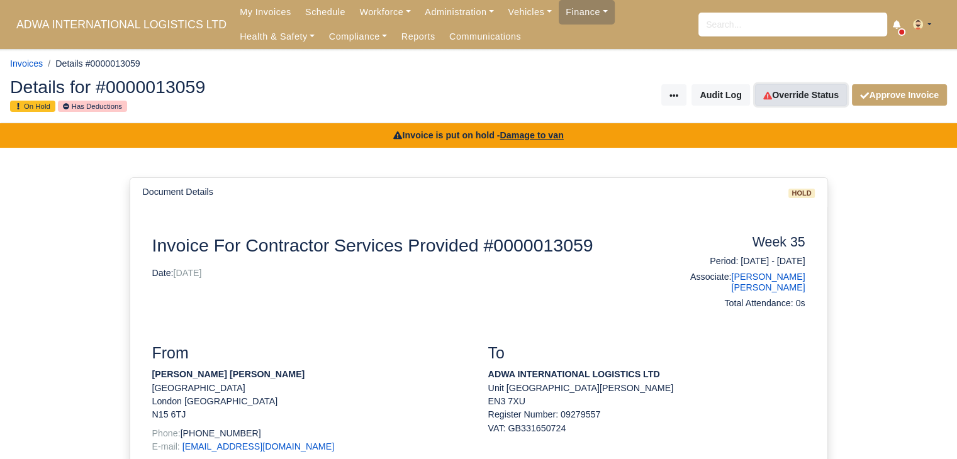
click at [796, 91] on link "Override Status" at bounding box center [801, 94] width 92 height 21
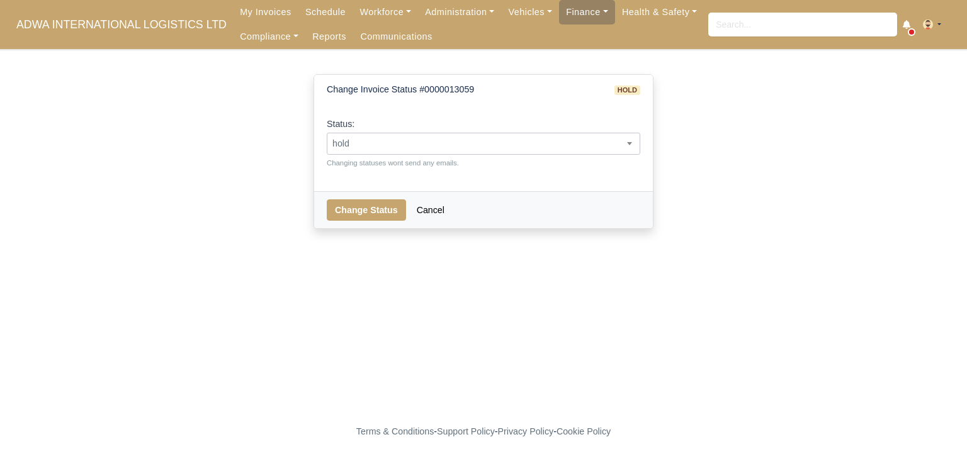
click at [540, 142] on span "hold" at bounding box center [483, 144] width 312 height 16
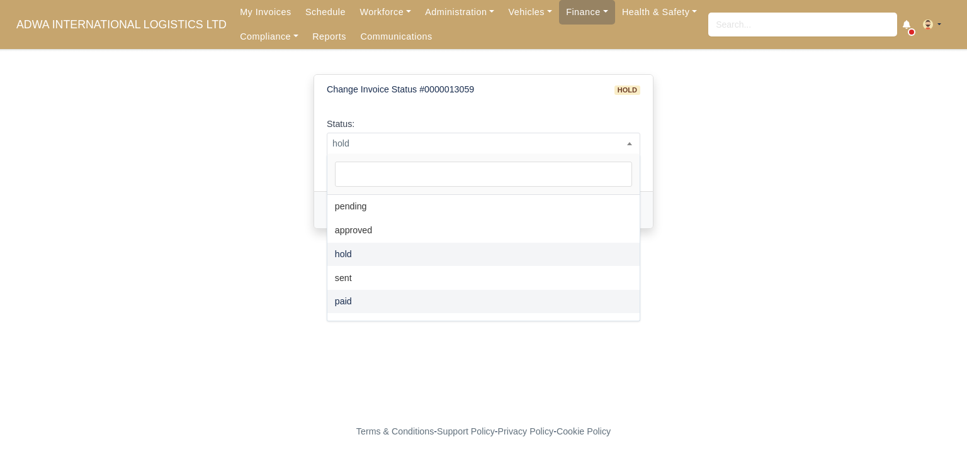
select select "paid"
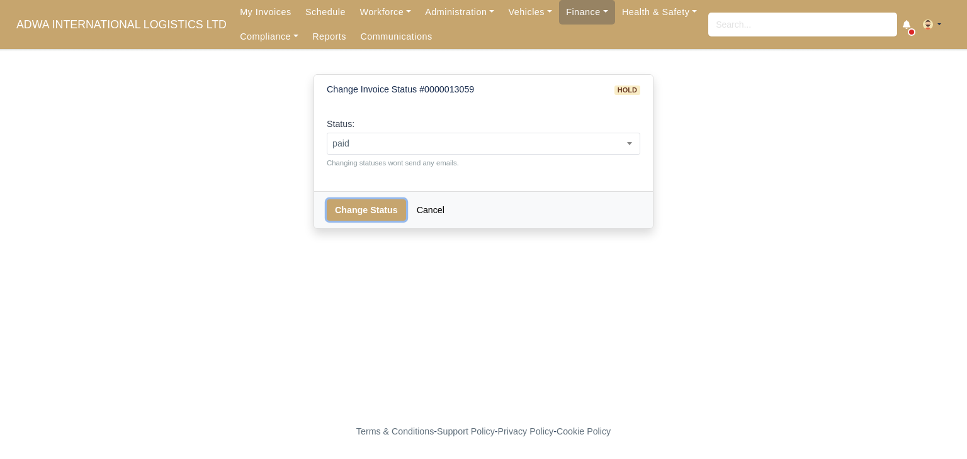
click at [355, 212] on button "Change Status" at bounding box center [366, 210] width 79 height 21
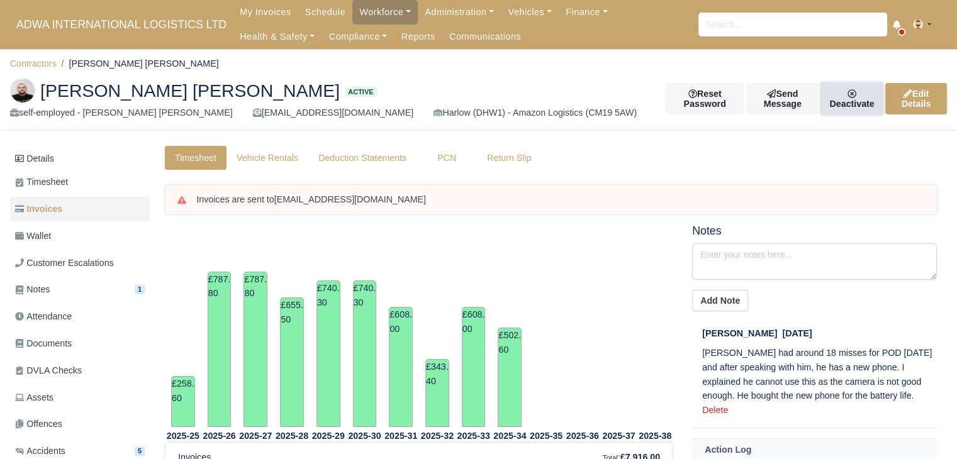
click at [826, 106] on link "Deactivate" at bounding box center [851, 98] width 61 height 31
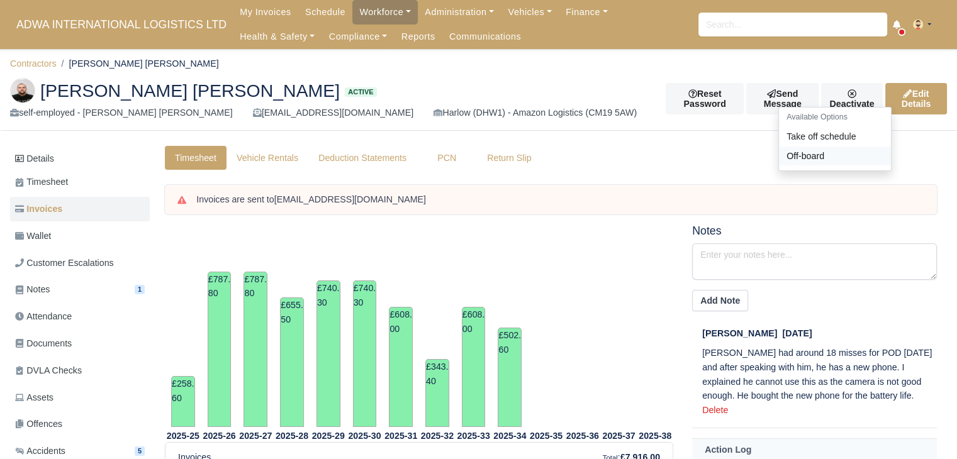
click at [796, 162] on link "Off-board" at bounding box center [835, 157] width 112 height 20
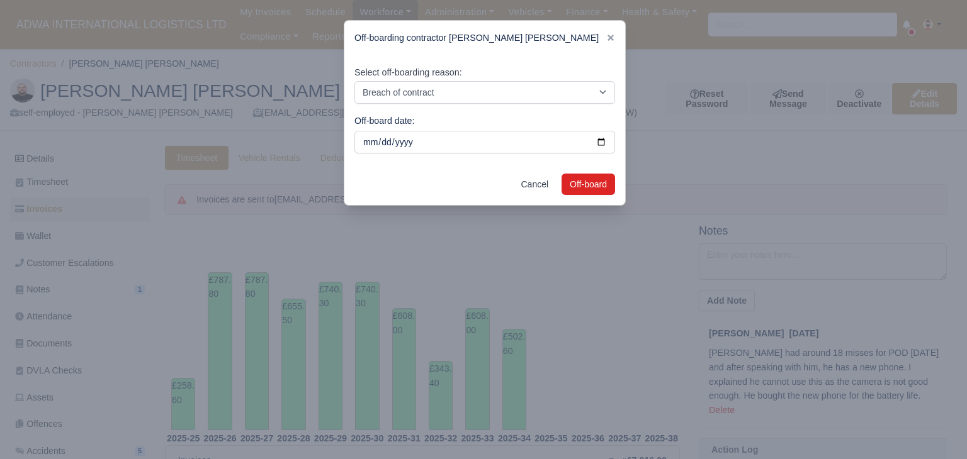
drag, startPoint x: 524, startPoint y: 108, endPoint x: 516, endPoint y: 100, distance: 11.1
click at [523, 106] on div "Select off-boarding reason: Breach of contract Personal decision Too many parce…" at bounding box center [484, 109] width 281 height 108
click at [516, 100] on select "Breach of contract Personal decision Too many parcels Heavy routes Another comp…" at bounding box center [484, 92] width 261 height 23
select select "personal-decision"
click at [354, 81] on select "Breach of contract Personal decision Too many parcels Heavy routes Another comp…" at bounding box center [484, 92] width 261 height 23
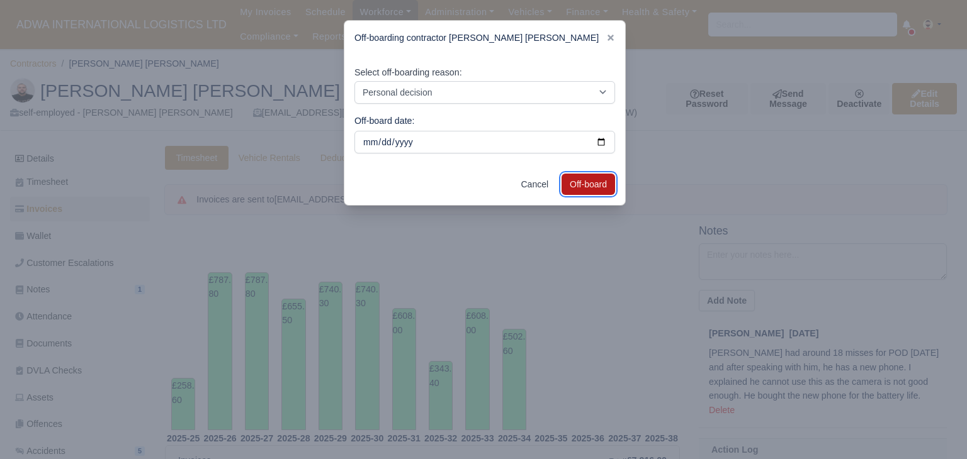
click at [566, 187] on button "Off-board" at bounding box center [587, 184] width 53 height 21
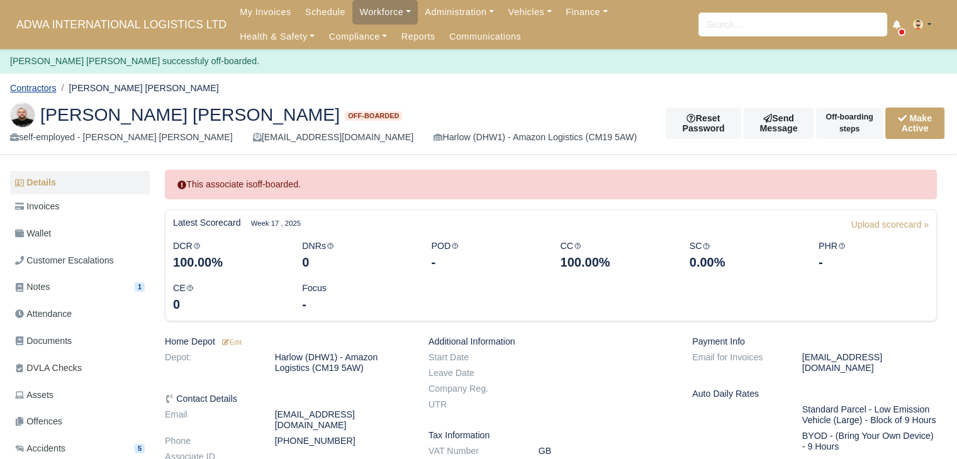
click at [48, 93] on link "Contractors" at bounding box center [33, 88] width 47 height 10
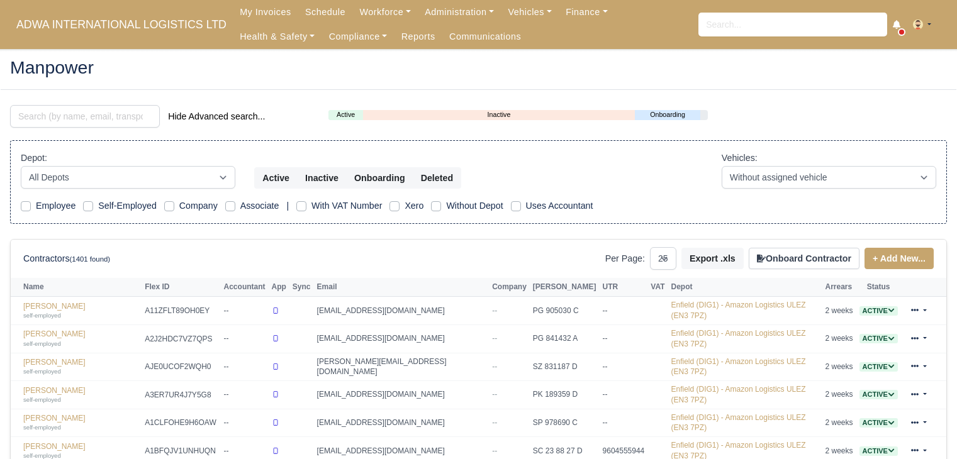
select select "25"
click at [364, 14] on link "Workforce" at bounding box center [384, 12] width 65 height 25
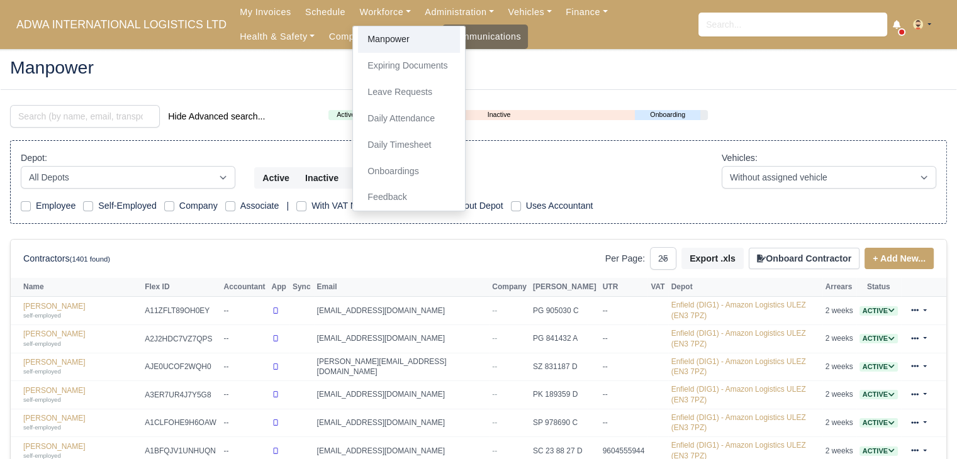
click at [378, 36] on link "Manpower" at bounding box center [409, 39] width 102 height 26
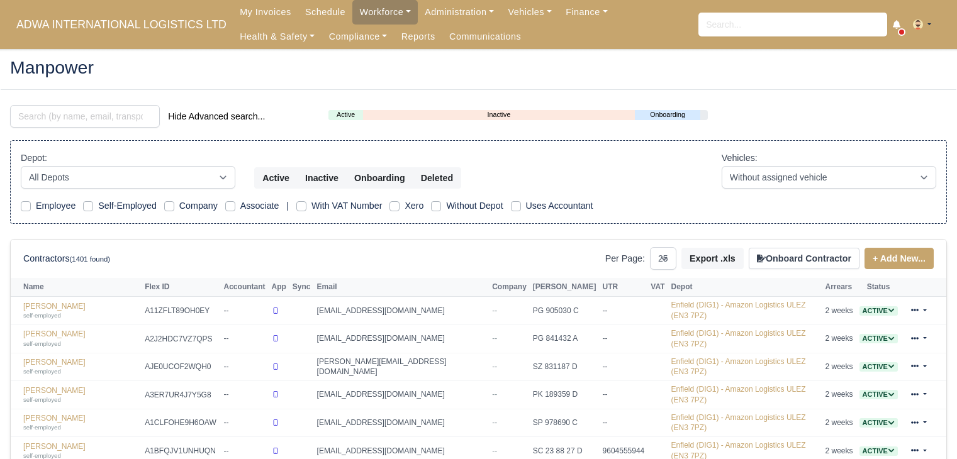
select select "25"
click at [50, 107] on input "search" at bounding box center [85, 116] width 150 height 23
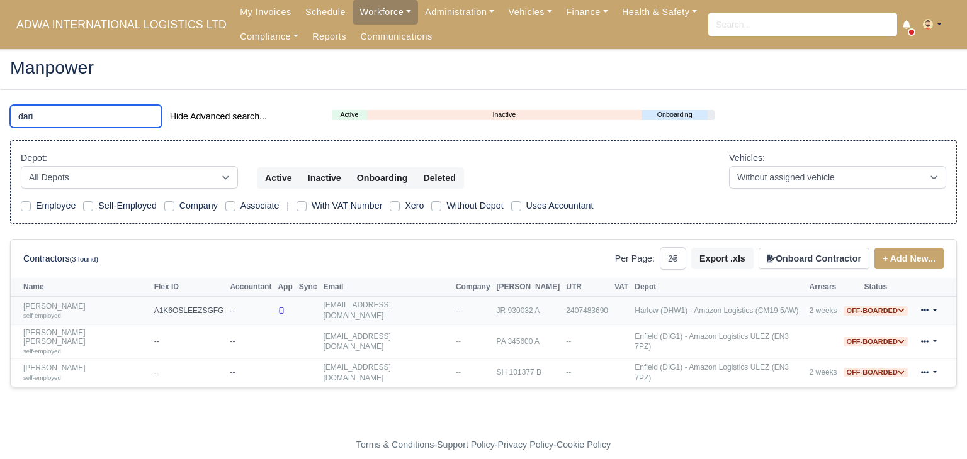
type input "dari"
click at [57, 303] on link "[PERSON_NAME] self-employed" at bounding box center [85, 311] width 125 height 18
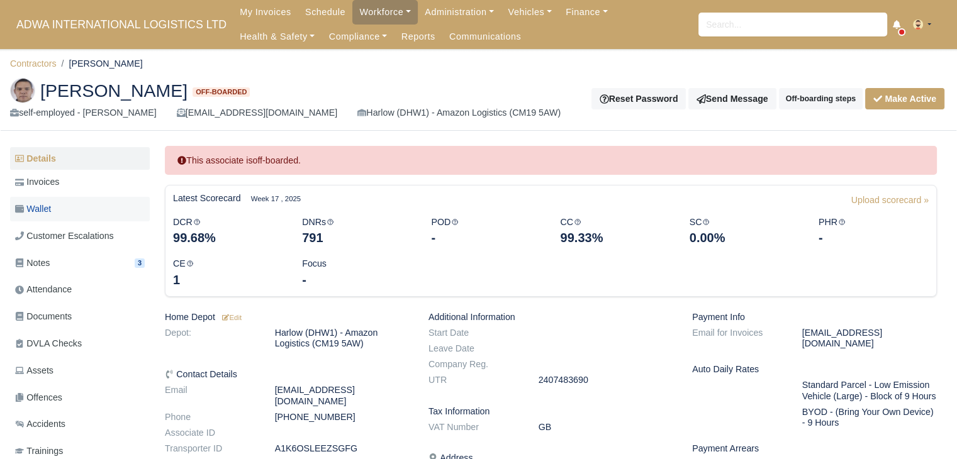
click at [53, 215] on link "Wallet" at bounding box center [80, 209] width 140 height 25
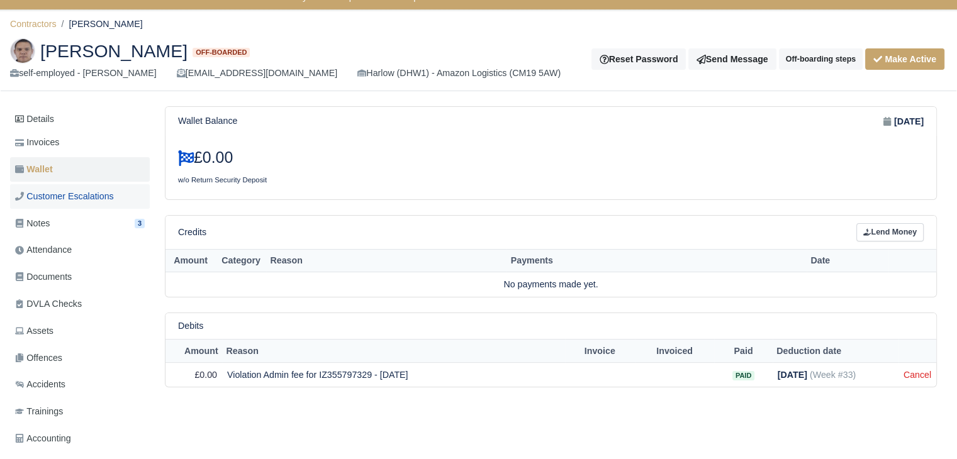
scroll to position [39, 0]
click at [65, 143] on link "Invoices" at bounding box center [80, 143] width 140 height 25
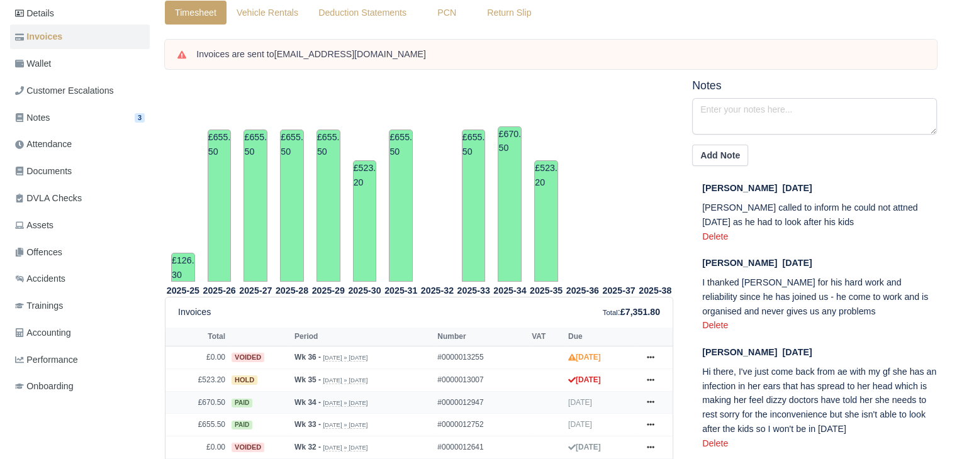
scroll to position [378, 0]
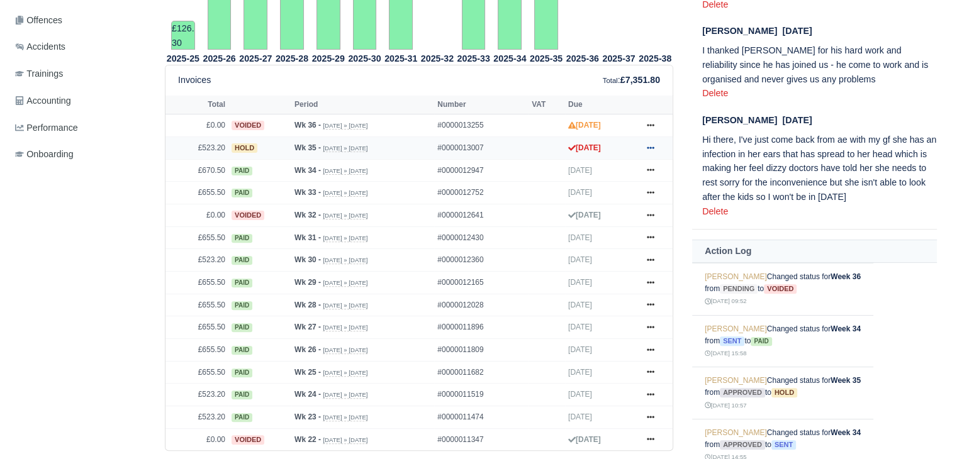
click at [647, 153] on link at bounding box center [650, 148] width 19 height 16
click at [612, 176] on link "Show Invoice" at bounding box center [604, 171] width 112 height 26
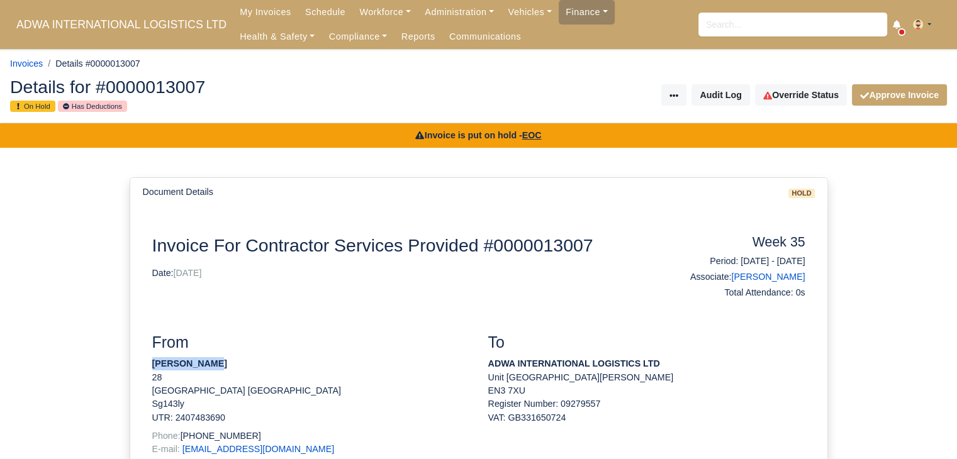
drag, startPoint x: 204, startPoint y: 361, endPoint x: 130, endPoint y: 361, distance: 74.3
copy strong "Darien Smith"
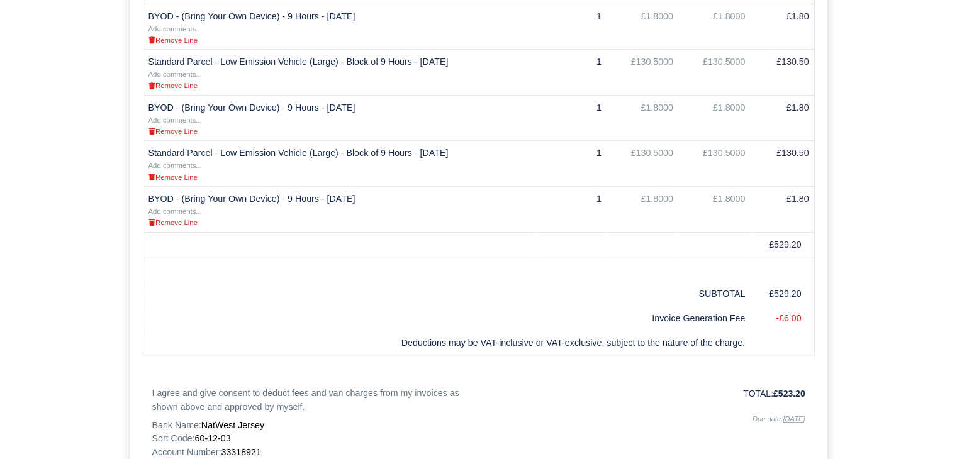
scroll to position [800, 0]
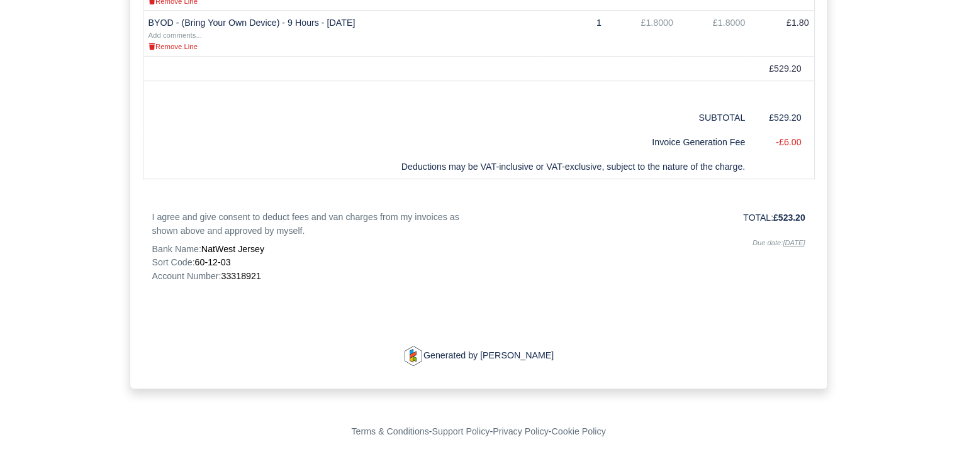
click at [244, 275] on span "33318921" at bounding box center [241, 276] width 40 height 10
copy span "33318921"
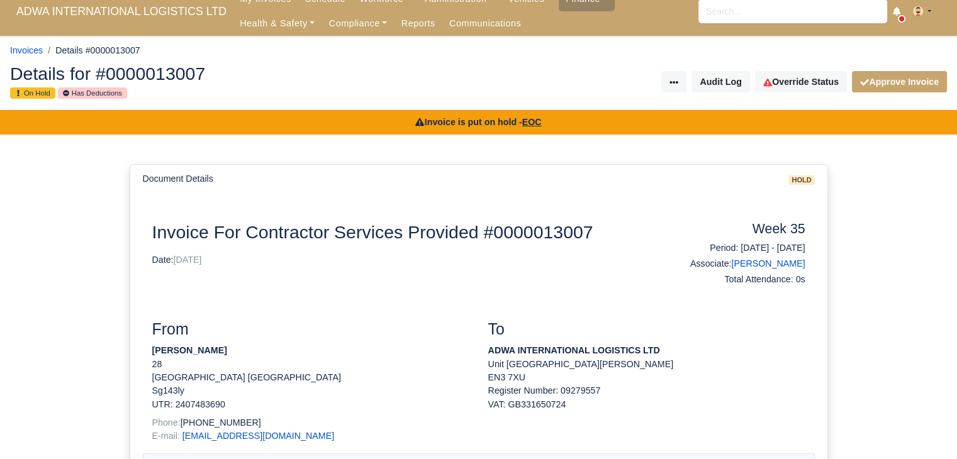
scroll to position [0, 0]
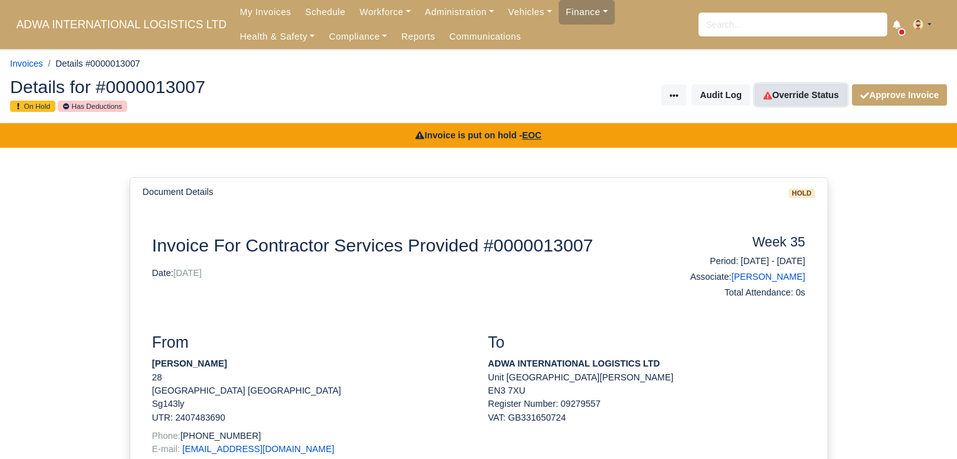
click at [774, 104] on link "Override Status" at bounding box center [801, 94] width 92 height 21
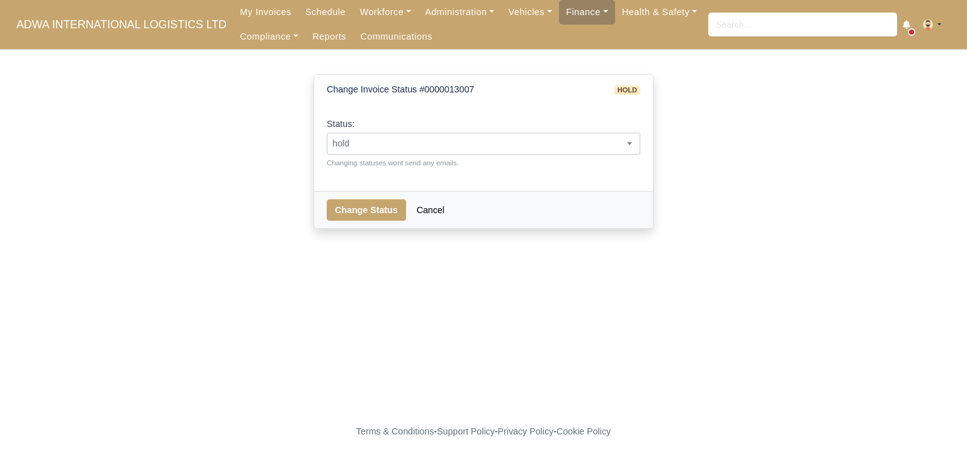
click at [448, 136] on span "hold" at bounding box center [483, 144] width 312 height 16
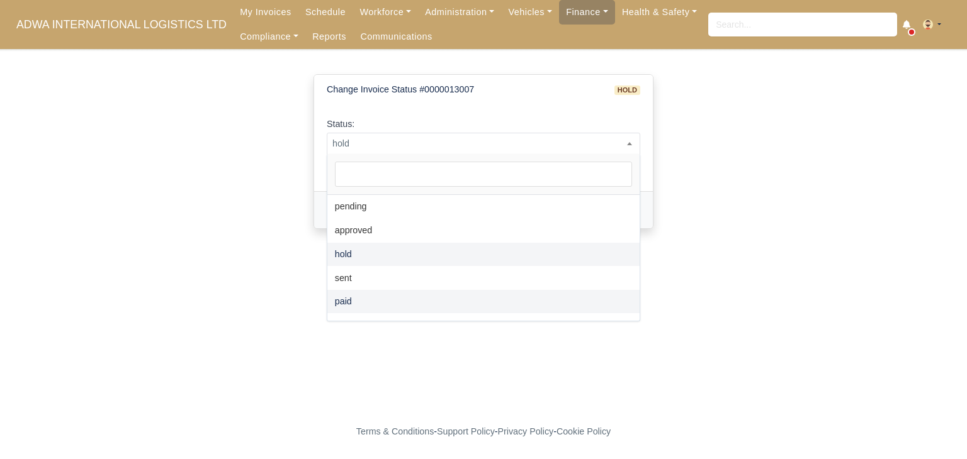
select select "paid"
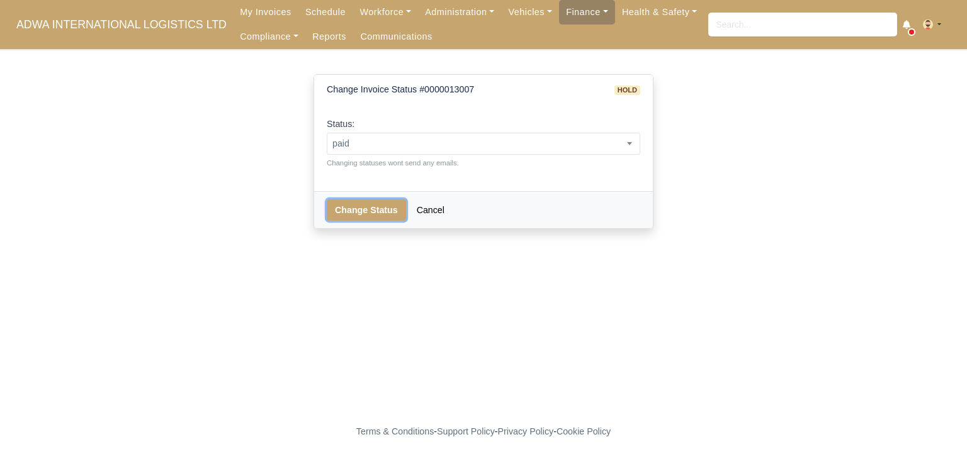
click at [356, 203] on button "Change Status" at bounding box center [366, 210] width 79 height 21
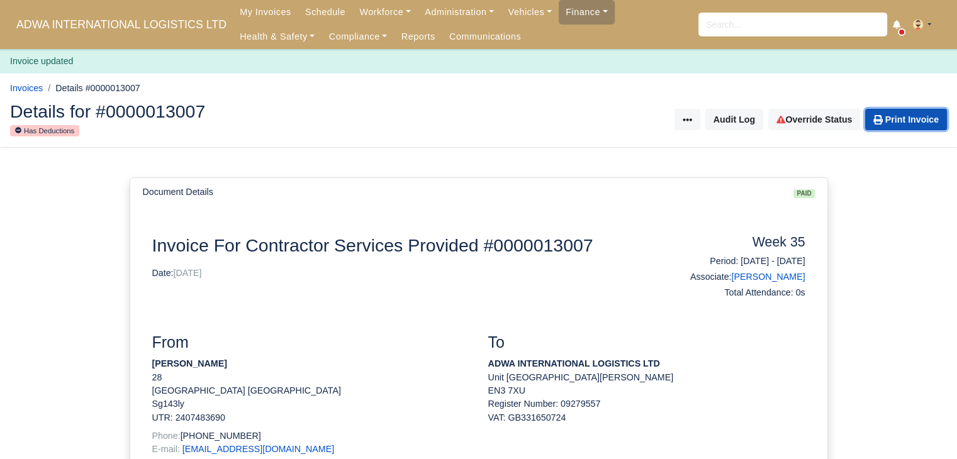
click at [880, 111] on link "Print Invoice" at bounding box center [906, 119] width 82 height 21
